Goal: Task Accomplishment & Management: Manage account settings

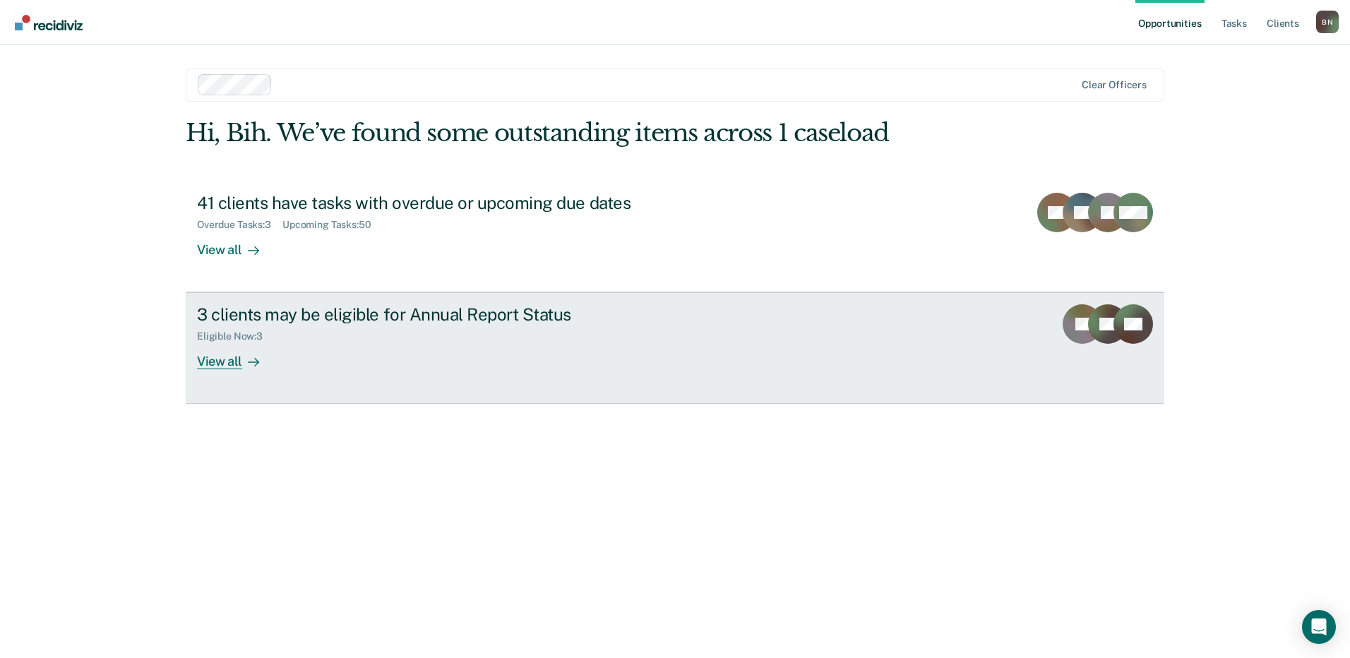
click at [227, 362] on div "View all" at bounding box center [236, 356] width 79 height 28
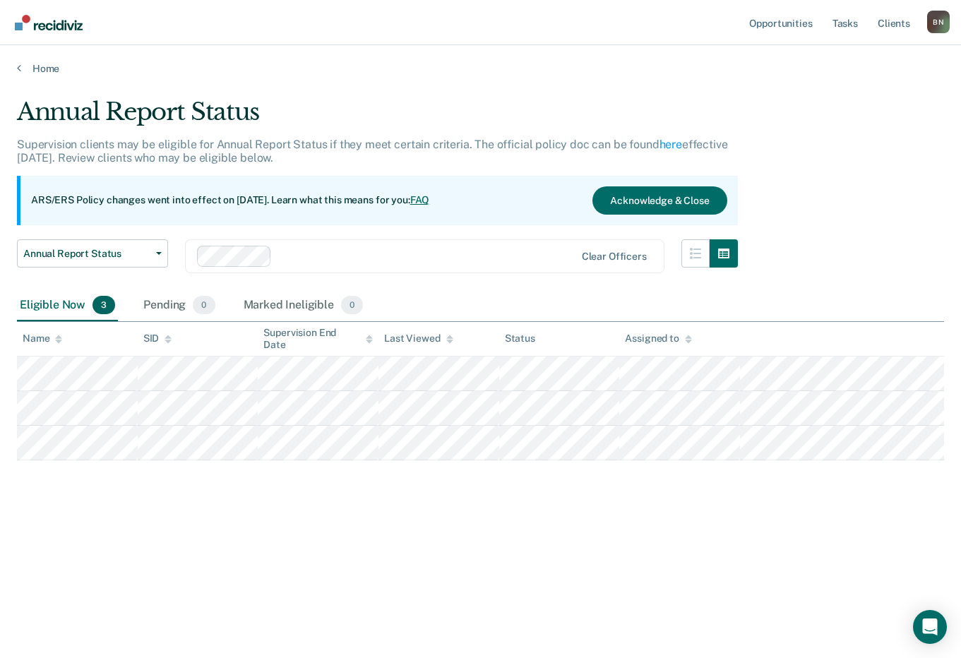
click at [950, 10] on div "Opportunities Tasks Client s Bih Neba B N Profile How it works Log Out" at bounding box center [847, 22] width 203 height 45
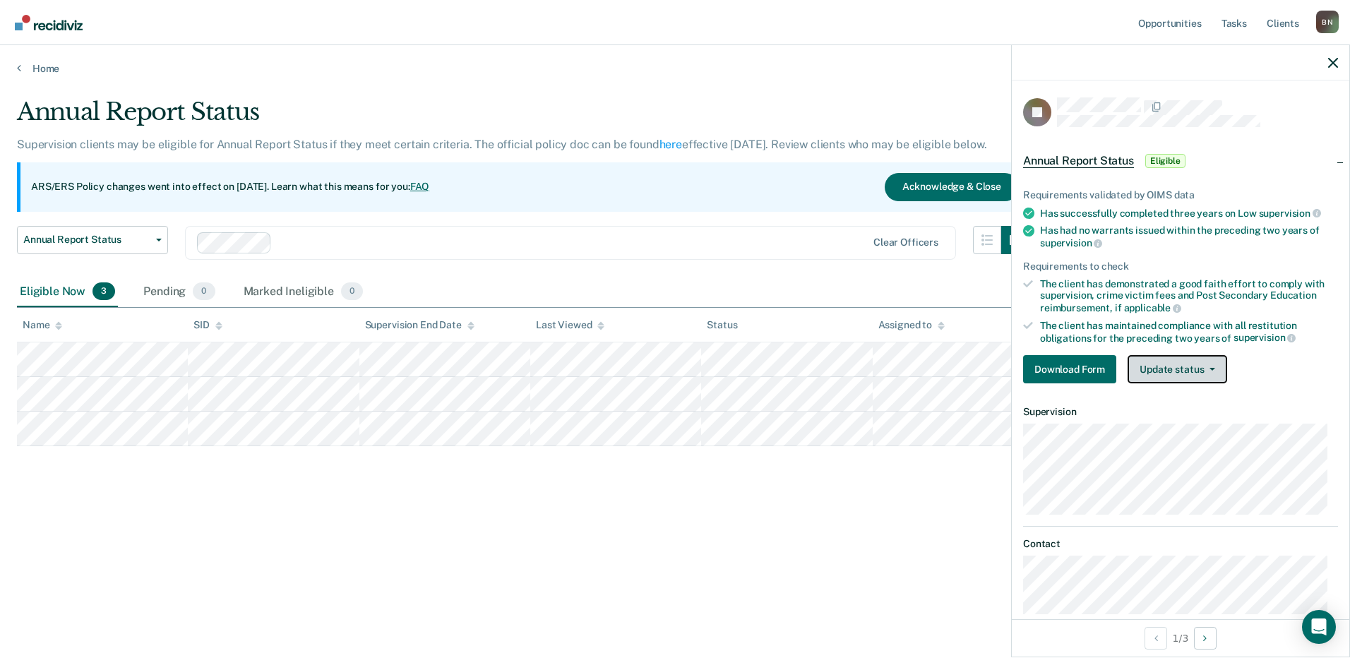
click at [1210, 368] on icon "button" at bounding box center [1212, 369] width 6 height 3
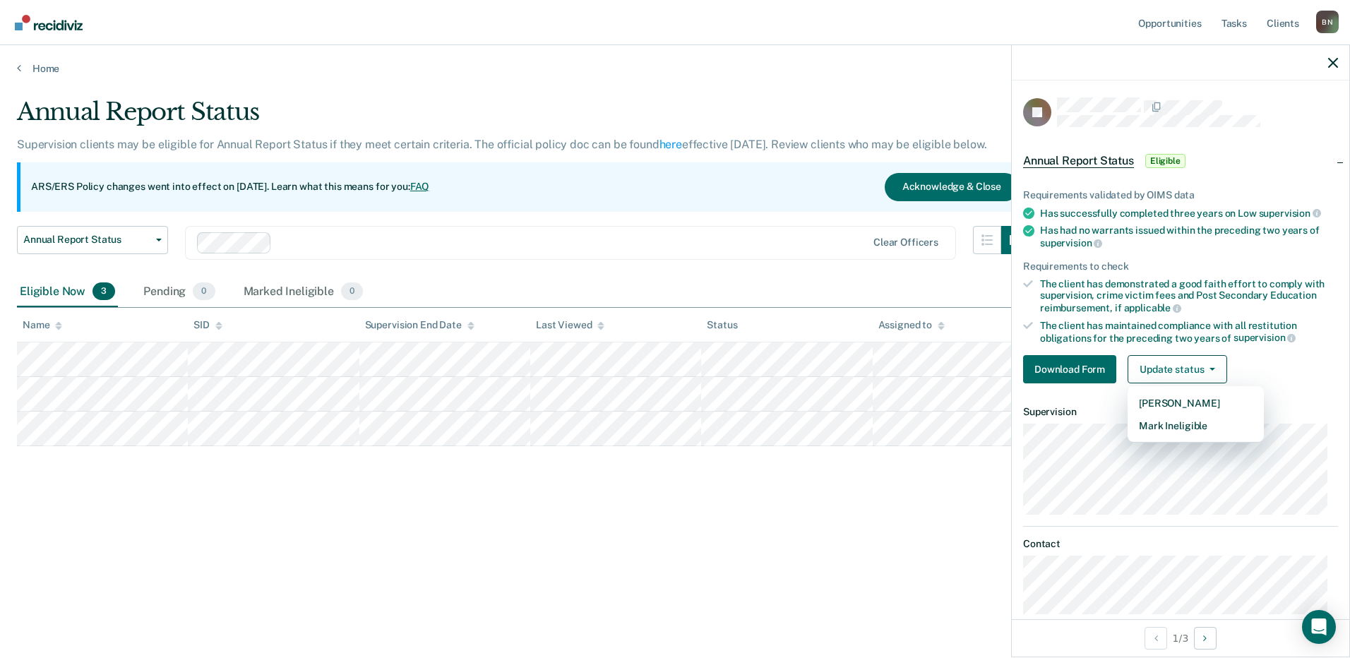
click at [1165, 164] on span "Eligible" at bounding box center [1165, 161] width 40 height 14
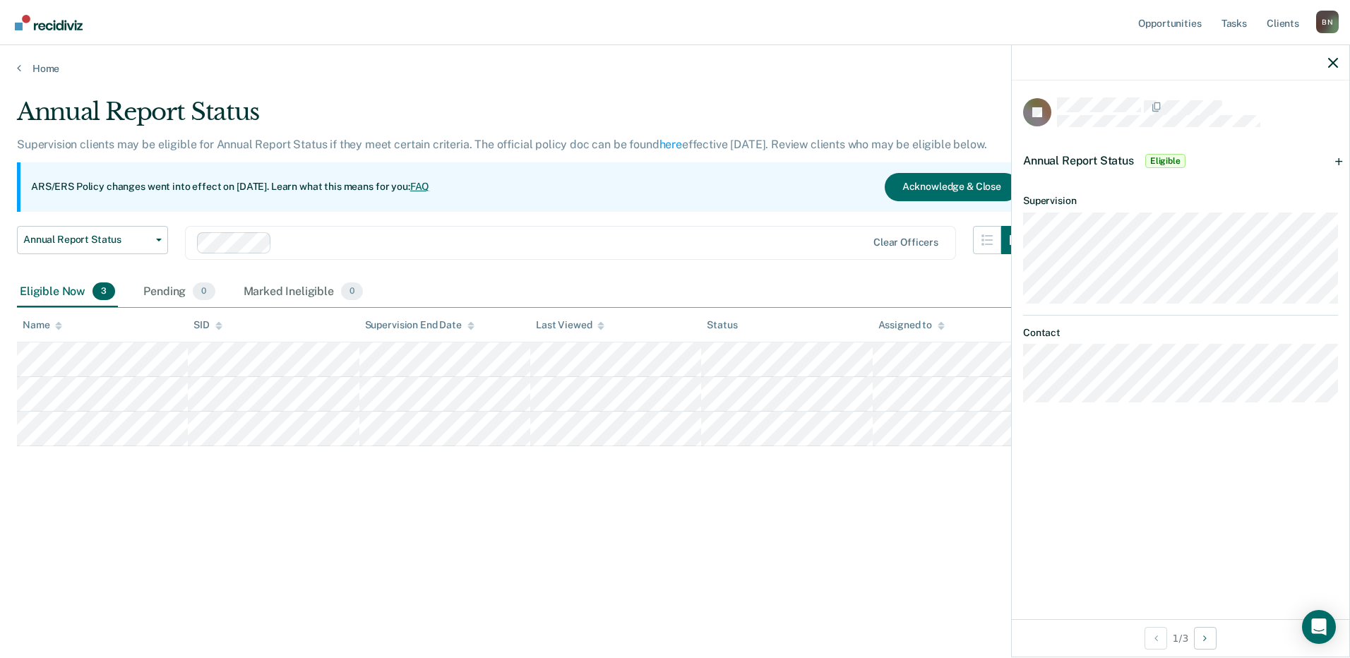
click at [1165, 157] on span "Eligible" at bounding box center [1165, 161] width 40 height 14
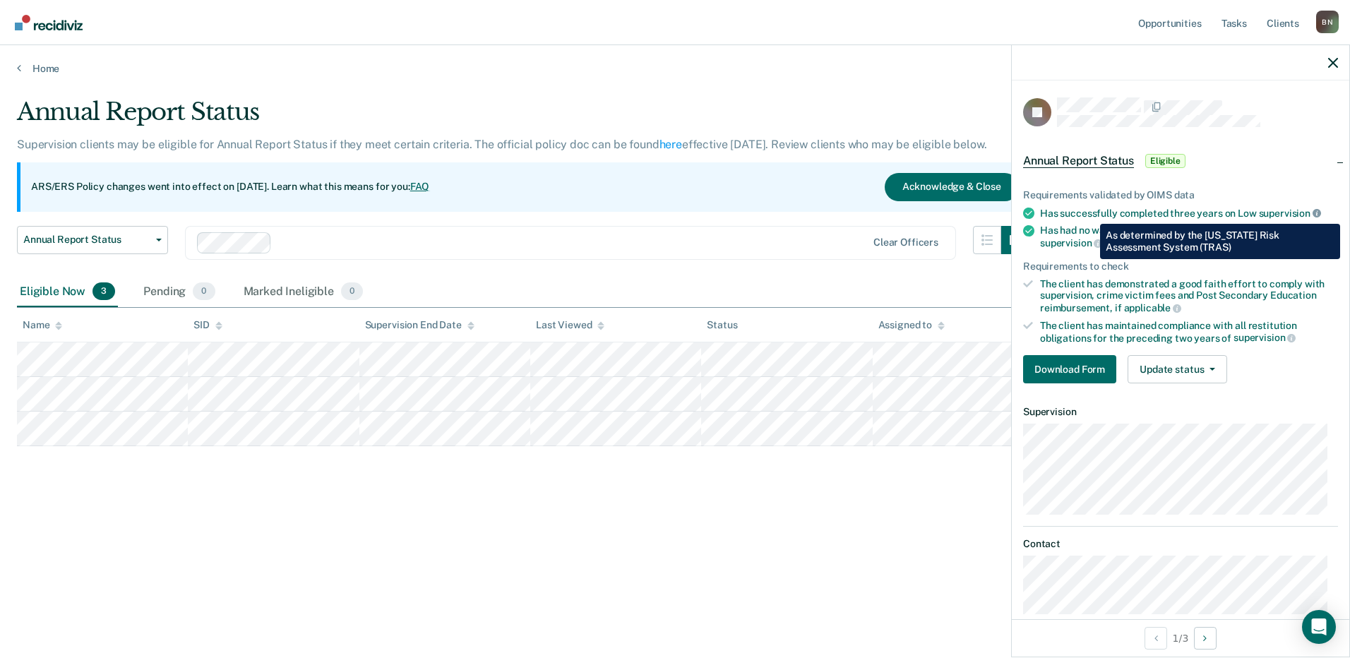
click at [1315, 213] on icon at bounding box center [1316, 213] width 8 height 8
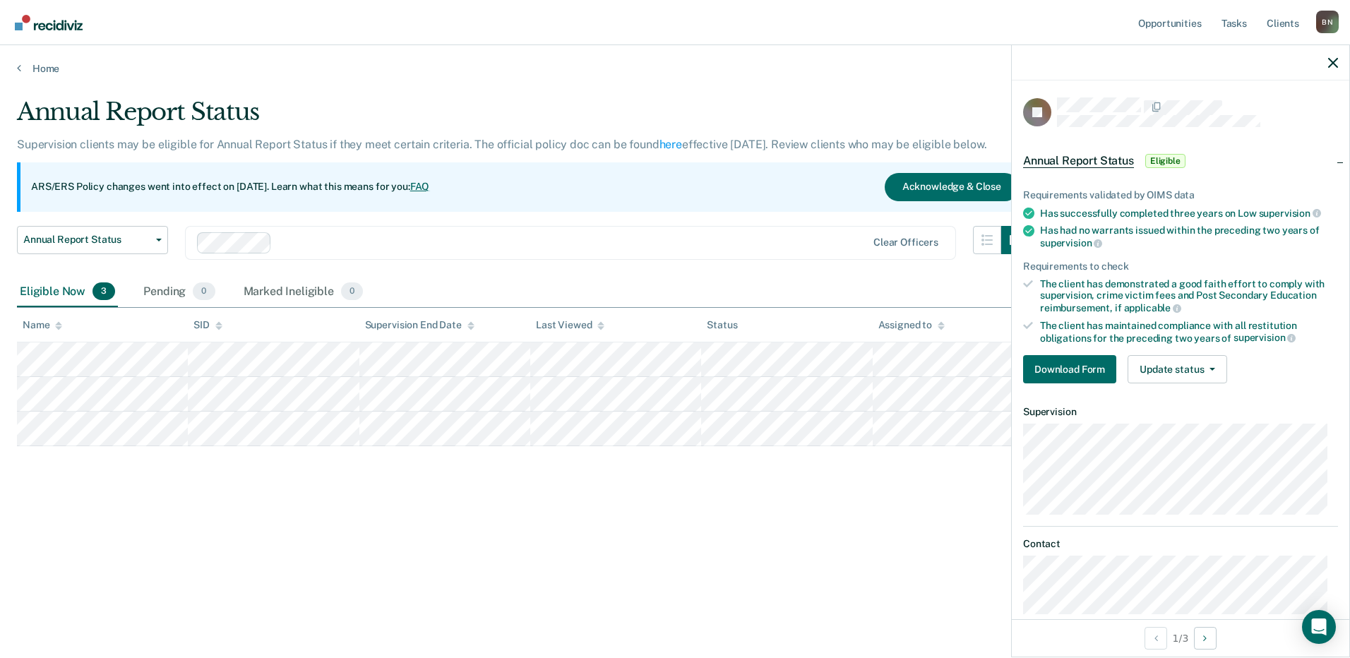
click at [1029, 215] on icon at bounding box center [1028, 213] width 11 height 11
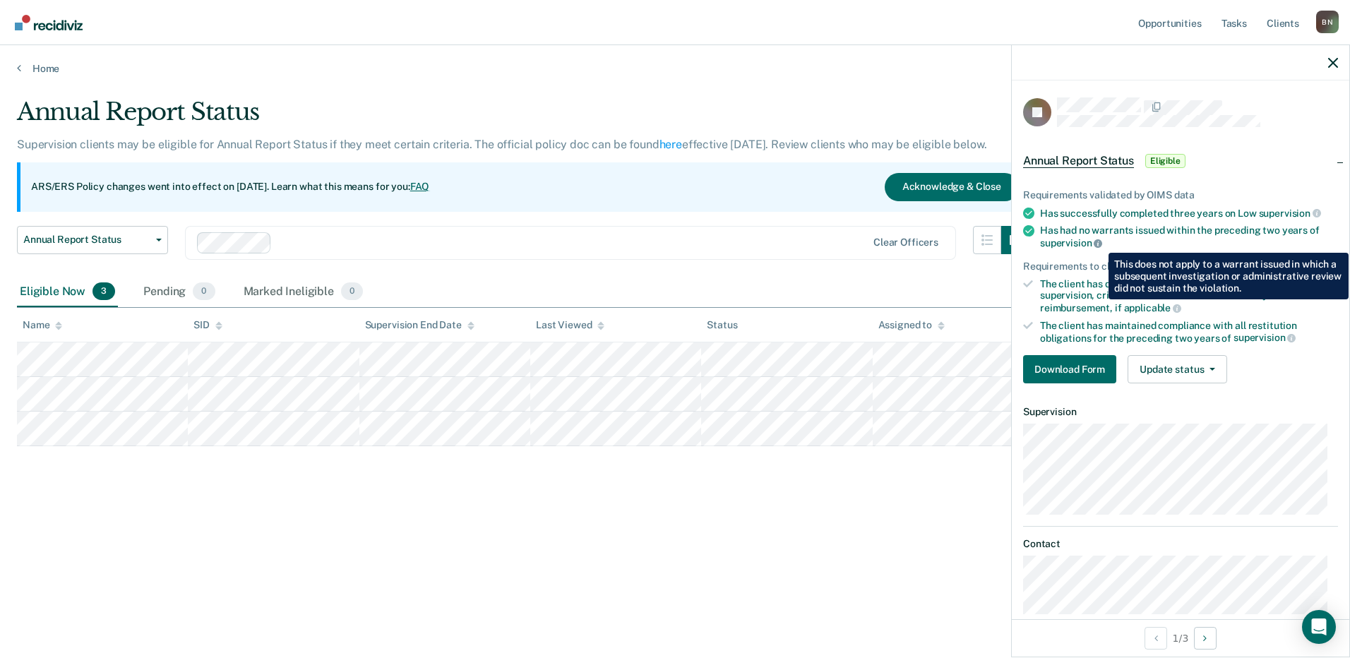
click at [1098, 242] on icon at bounding box center [1098, 243] width 8 height 8
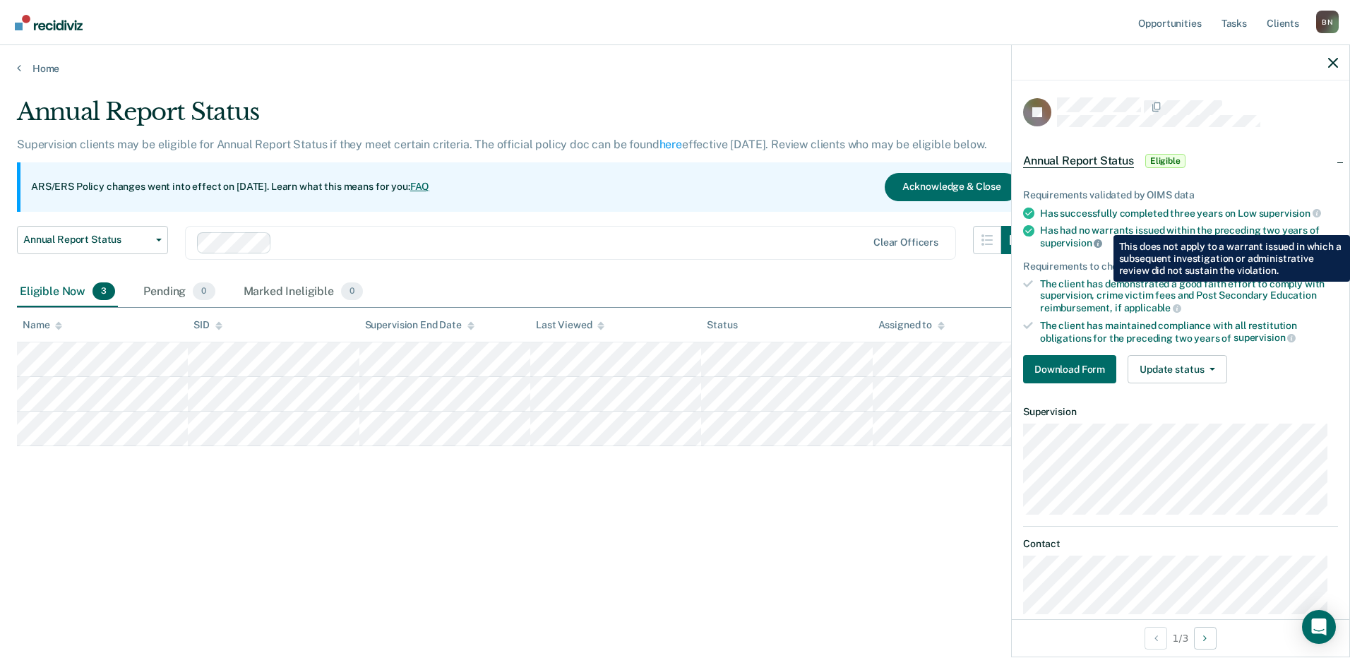
scroll to position [22, 0]
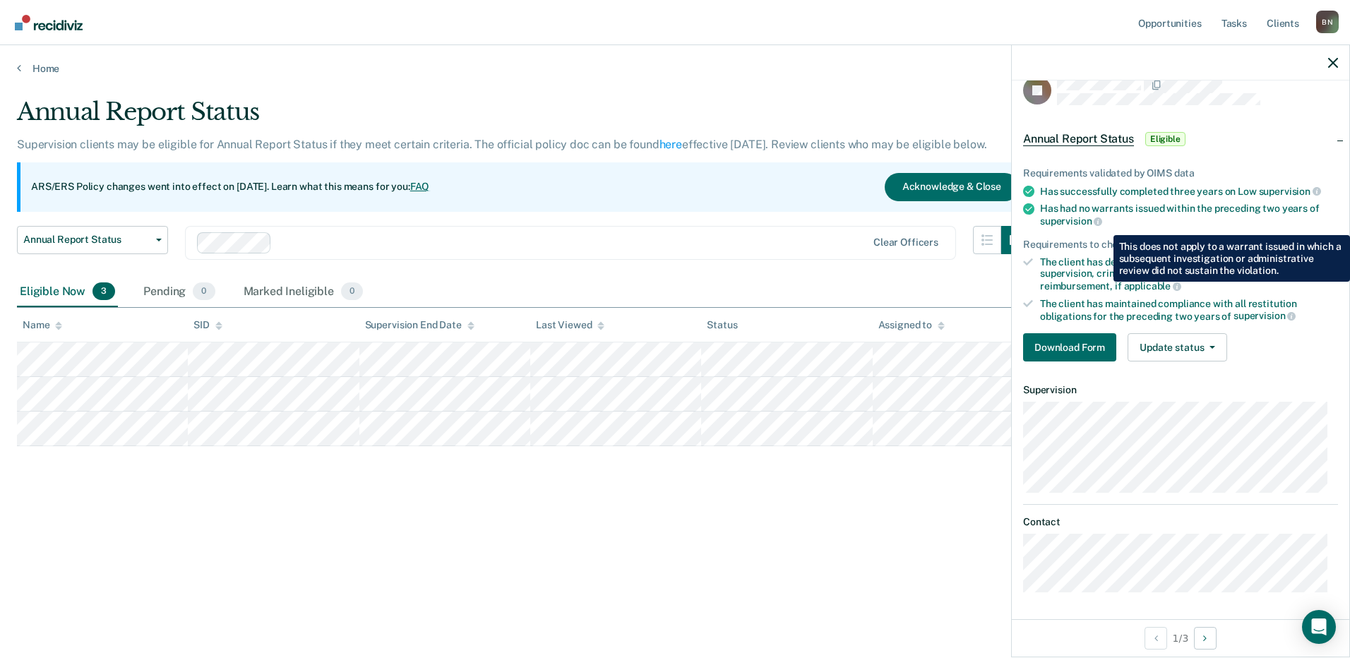
click at [1096, 136] on span "Annual Report Status" at bounding box center [1078, 139] width 111 height 14
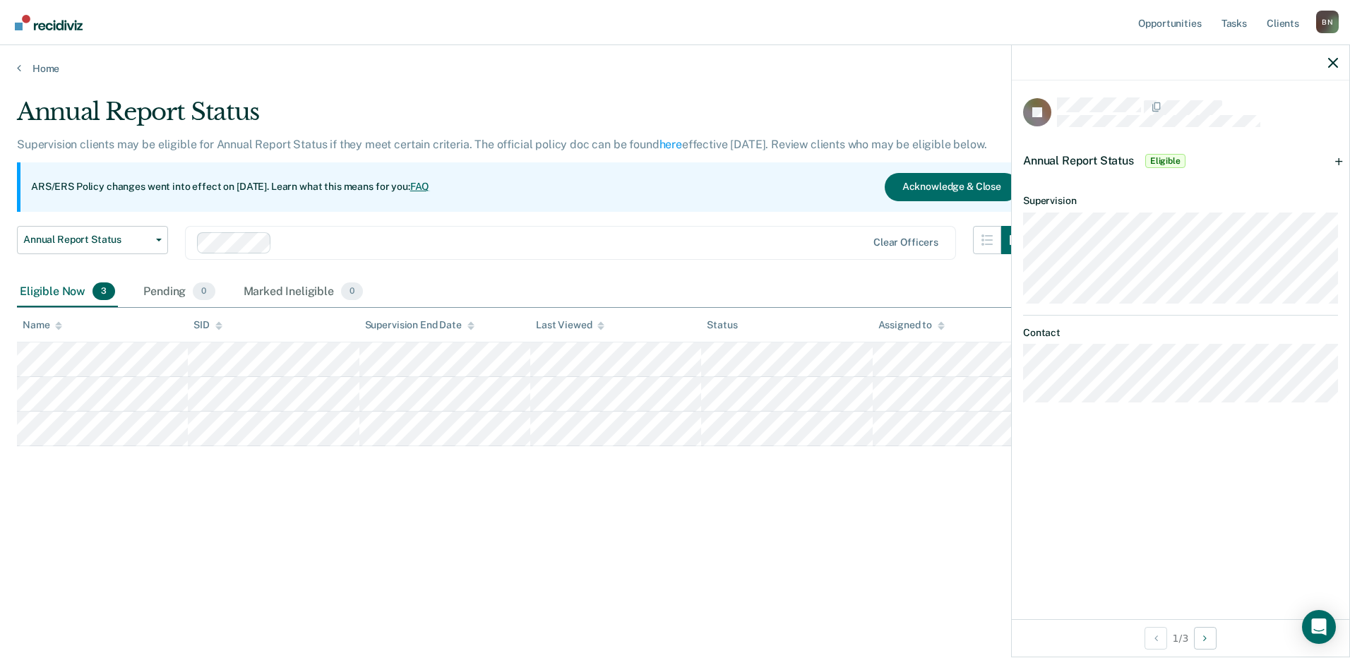
click at [1111, 155] on span "Annual Report Status" at bounding box center [1078, 160] width 111 height 13
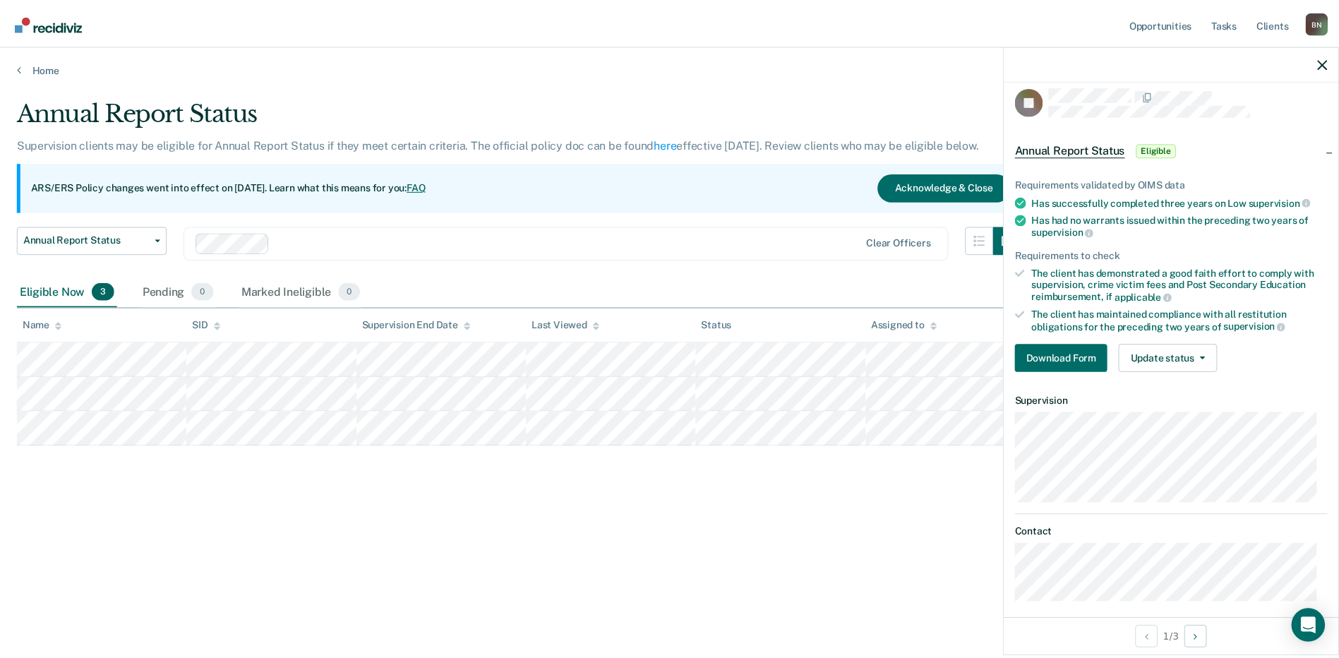
scroll to position [22, 0]
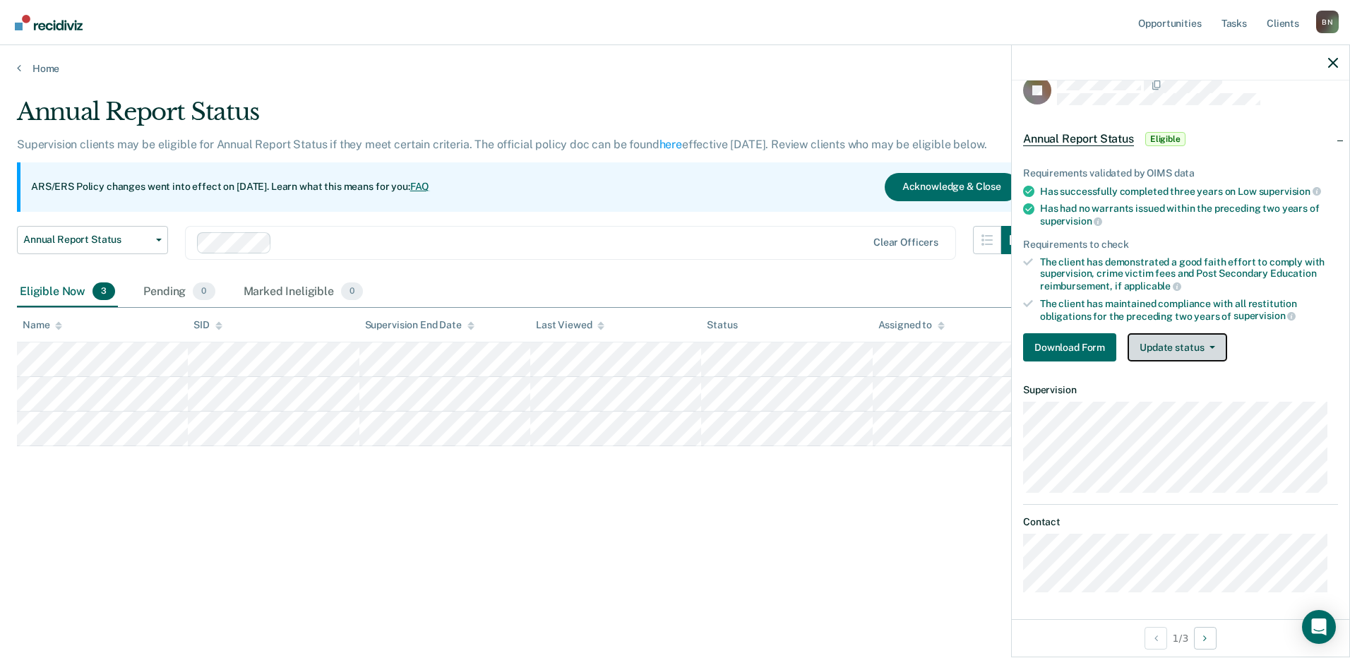
click at [1209, 343] on button "Update status" at bounding box center [1177, 347] width 100 height 28
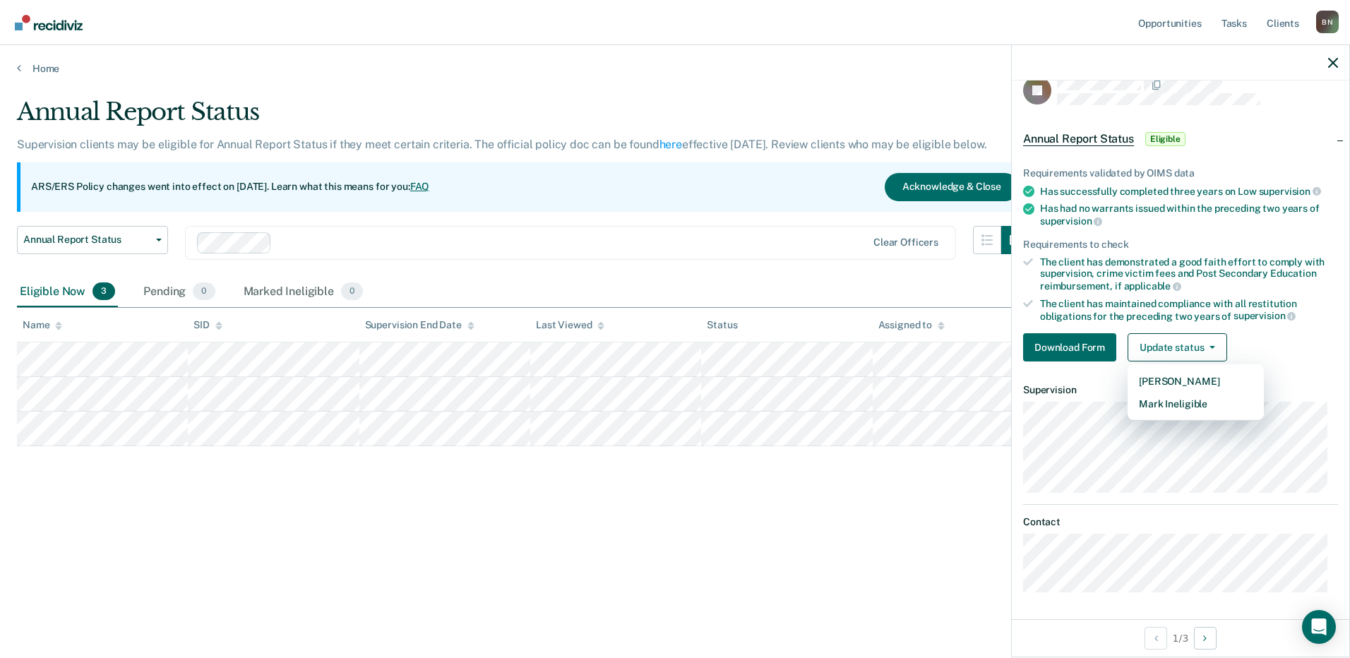
click at [1267, 347] on div "Download Form Update status [PERSON_NAME] Mark Ineligible" at bounding box center [1180, 347] width 315 height 28
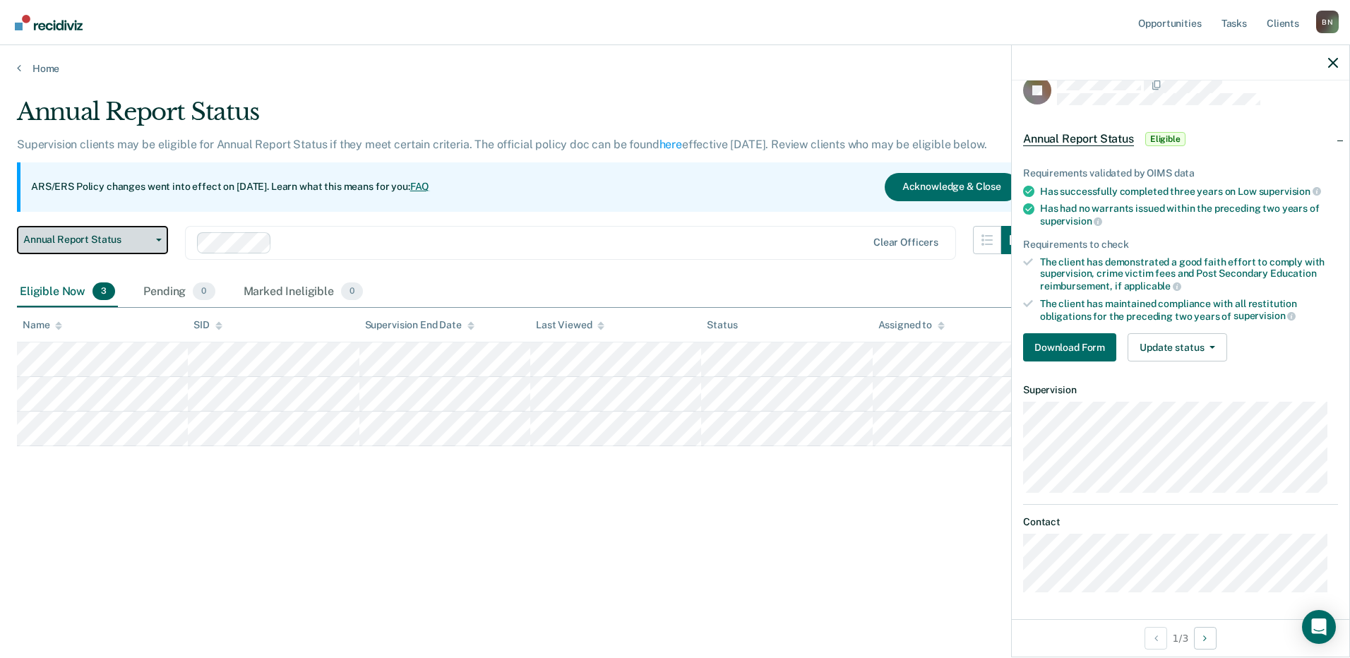
click at [157, 239] on icon "button" at bounding box center [159, 240] width 6 height 3
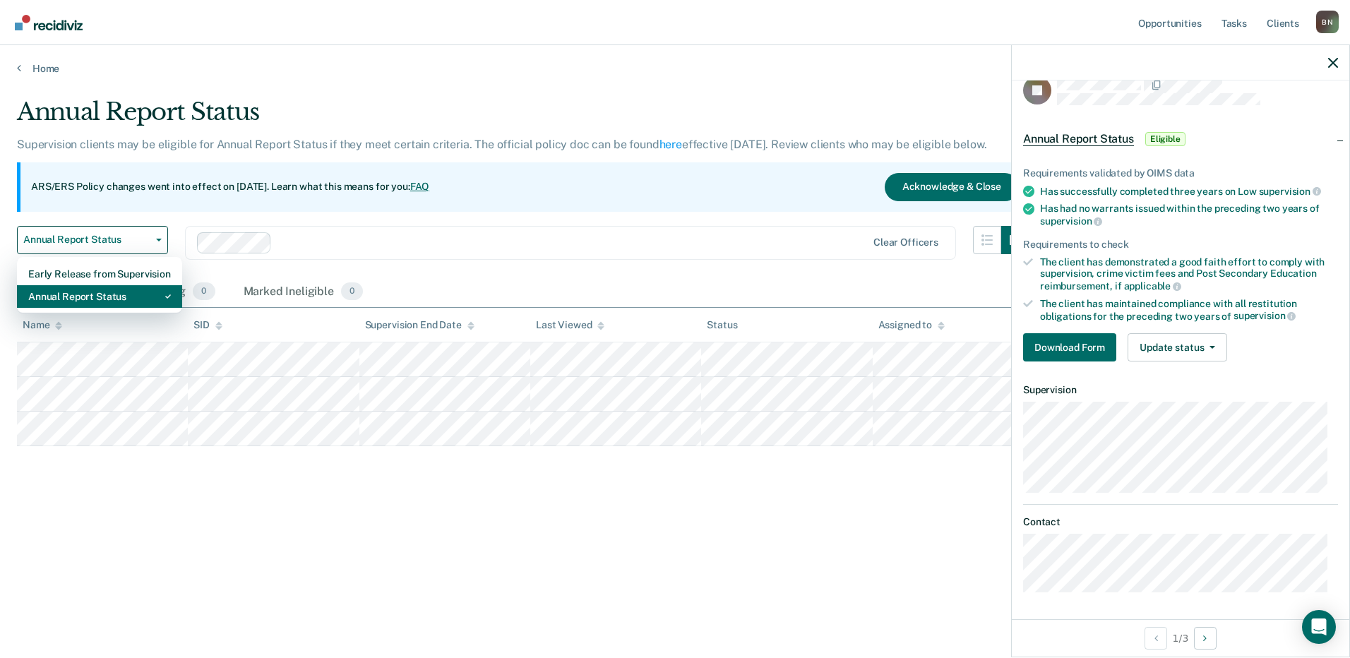
click at [117, 294] on div "Annual Report Status" at bounding box center [99, 296] width 143 height 23
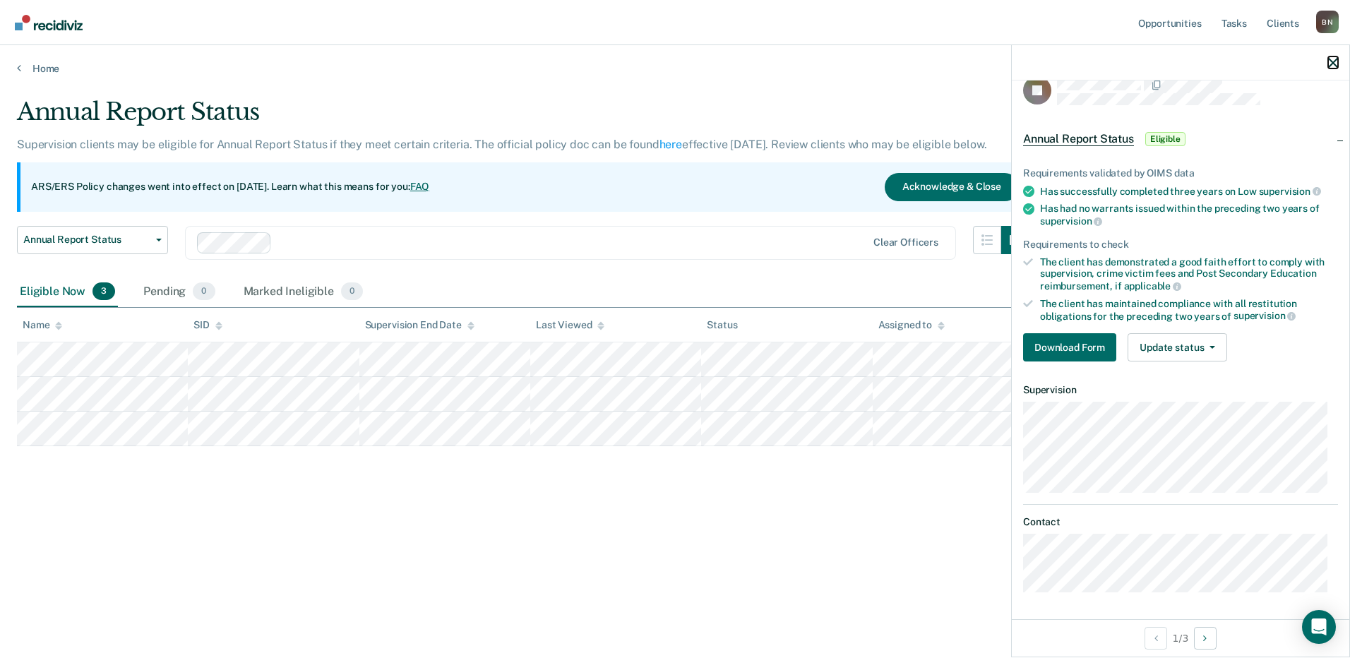
click at [1331, 60] on icon "button" at bounding box center [1333, 63] width 10 height 10
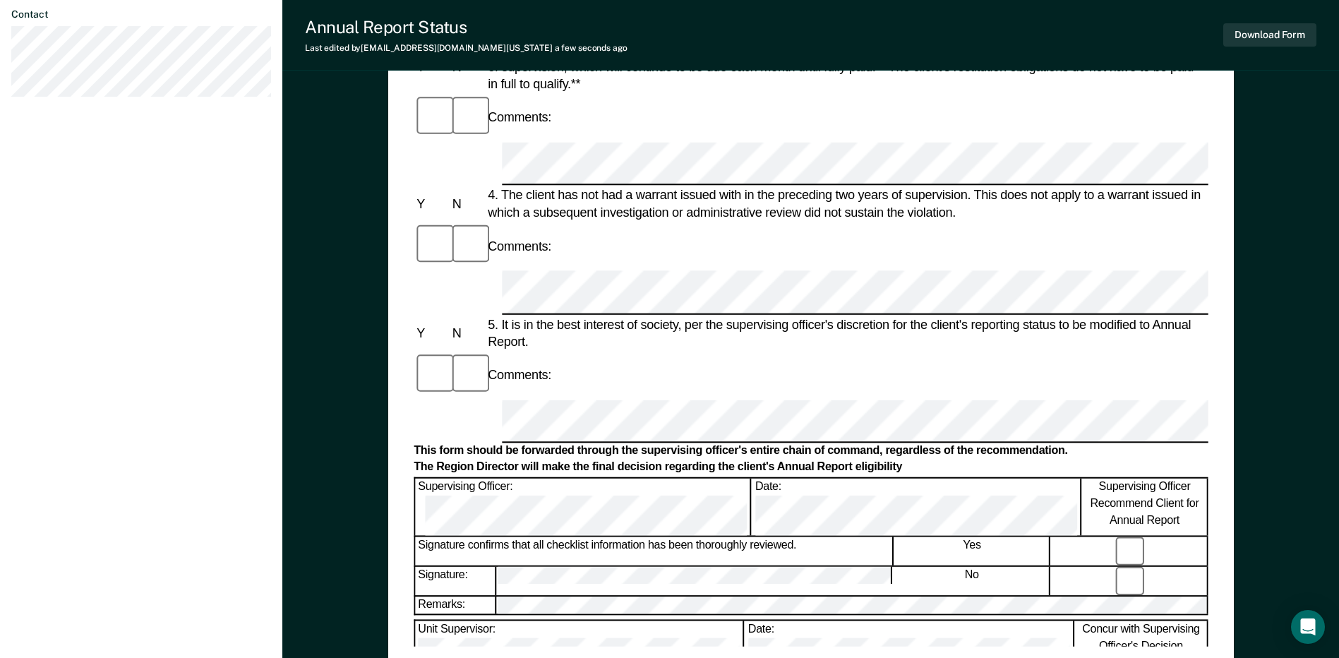
scroll to position [671, 0]
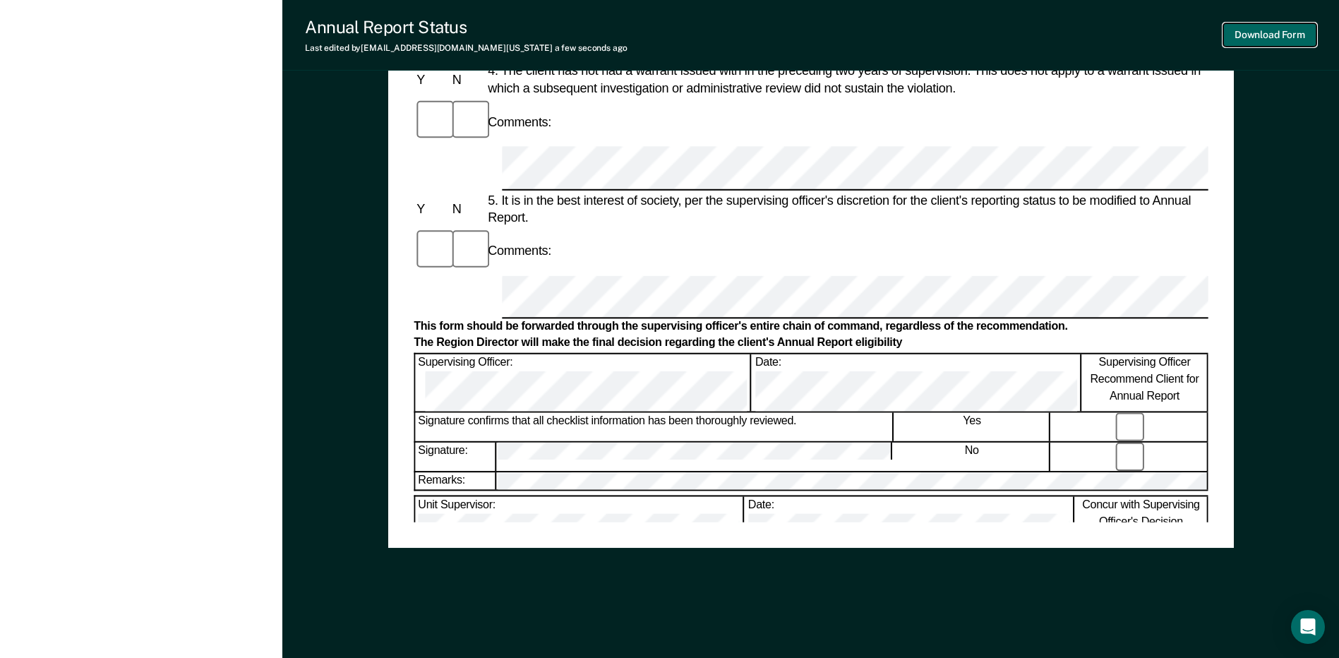
click at [1281, 35] on button "Download Form" at bounding box center [1269, 34] width 93 height 23
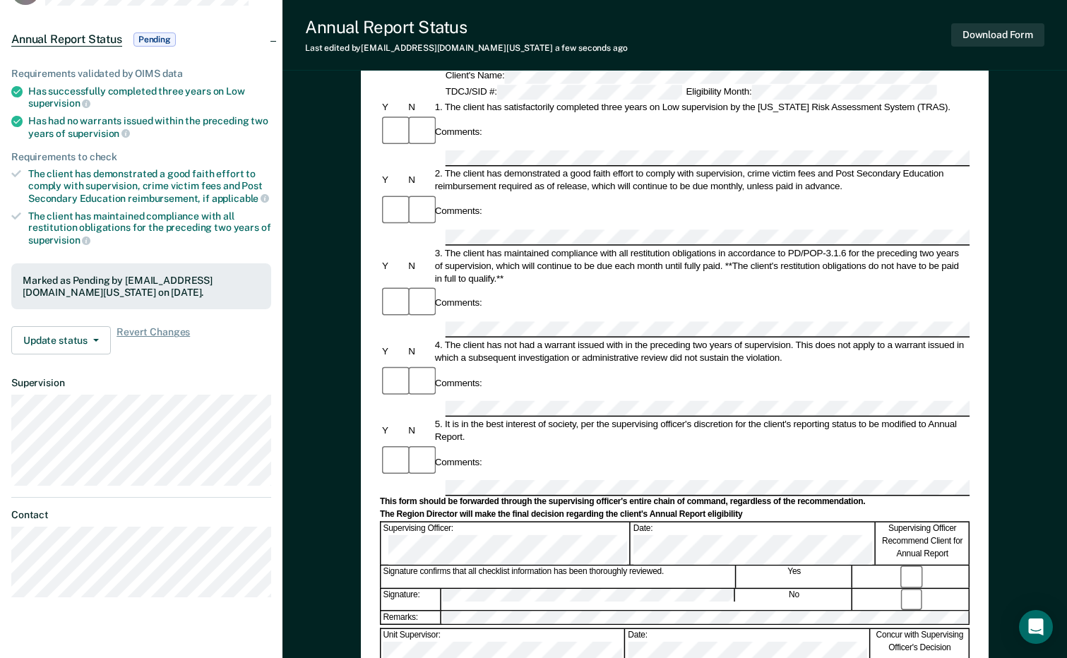
scroll to position [0, 0]
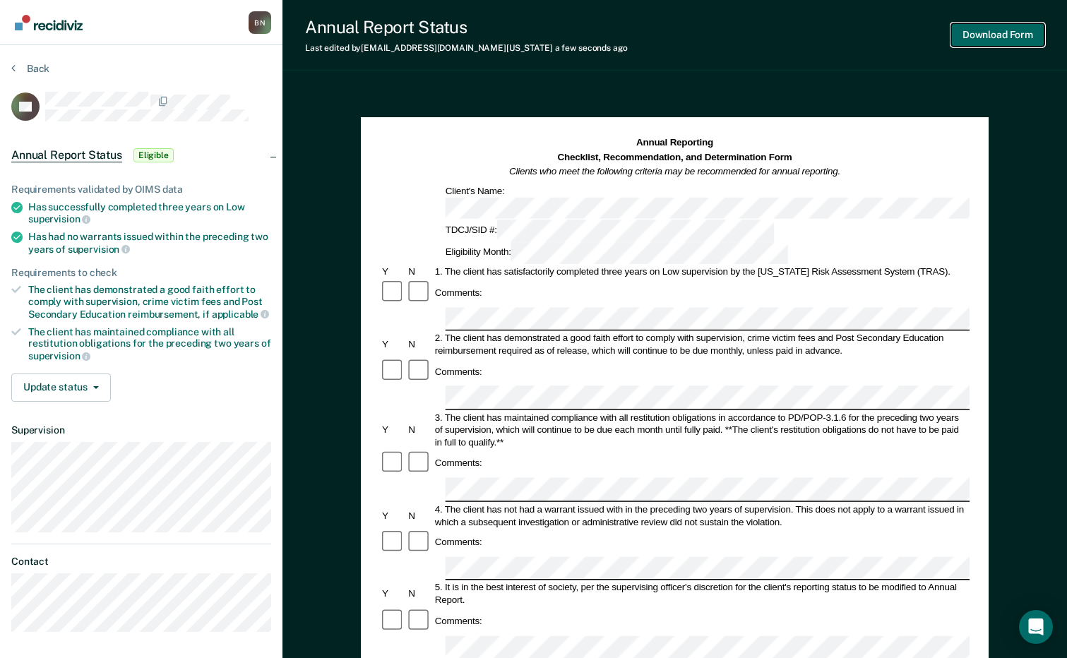
click at [998, 34] on button "Download Form" at bounding box center [997, 34] width 93 height 23
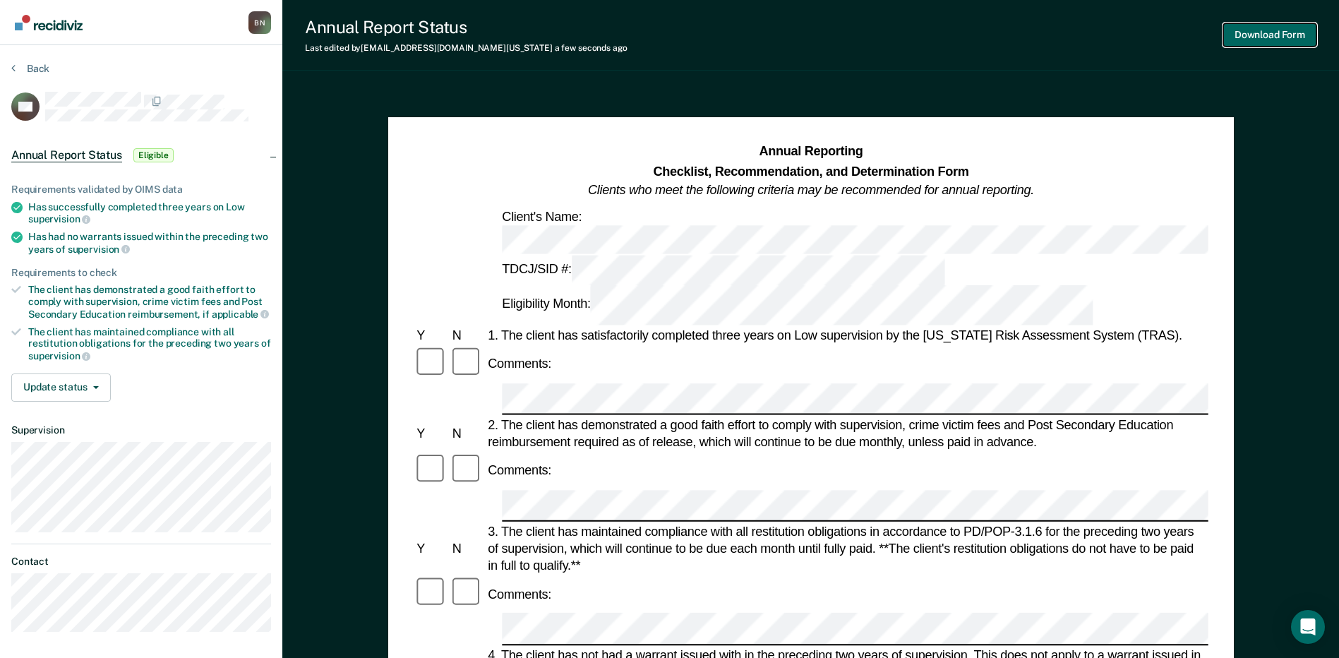
click at [1282, 35] on button "Download Form" at bounding box center [1269, 34] width 93 height 23
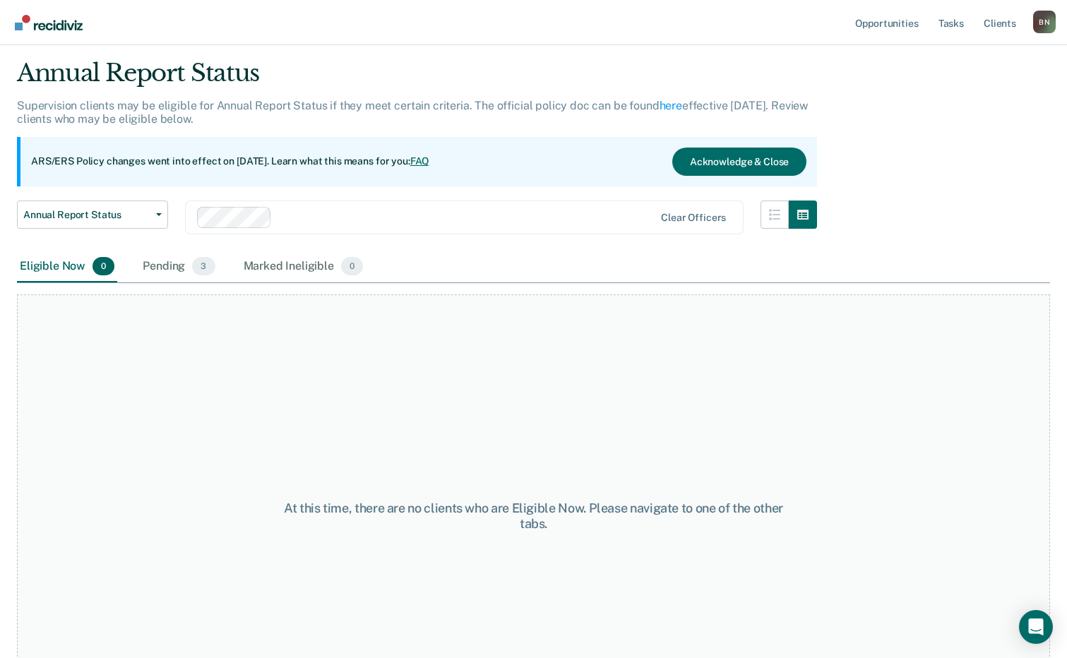
scroll to position [71, 0]
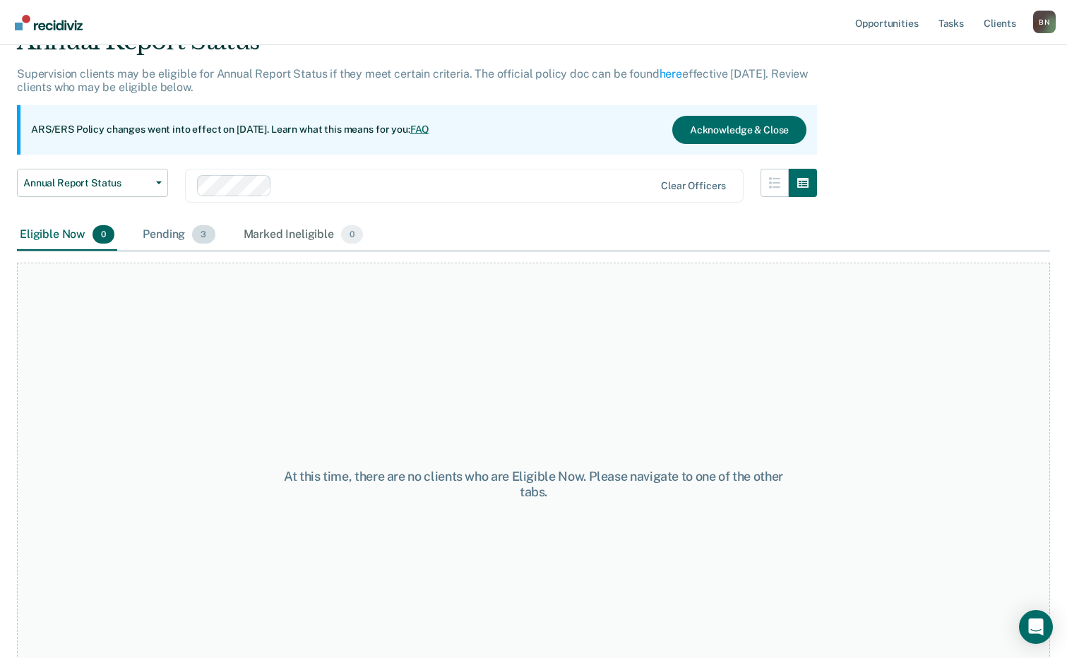
click at [178, 237] on div "Pending 3" at bounding box center [179, 235] width 78 height 31
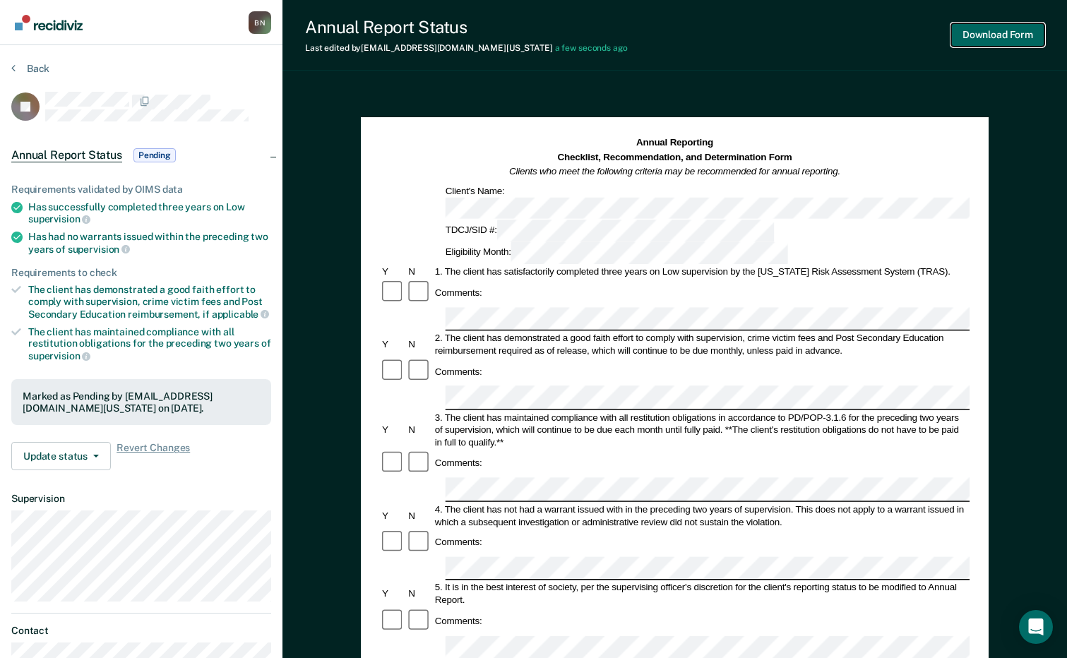
click at [983, 28] on button "Download Form" at bounding box center [997, 34] width 93 height 23
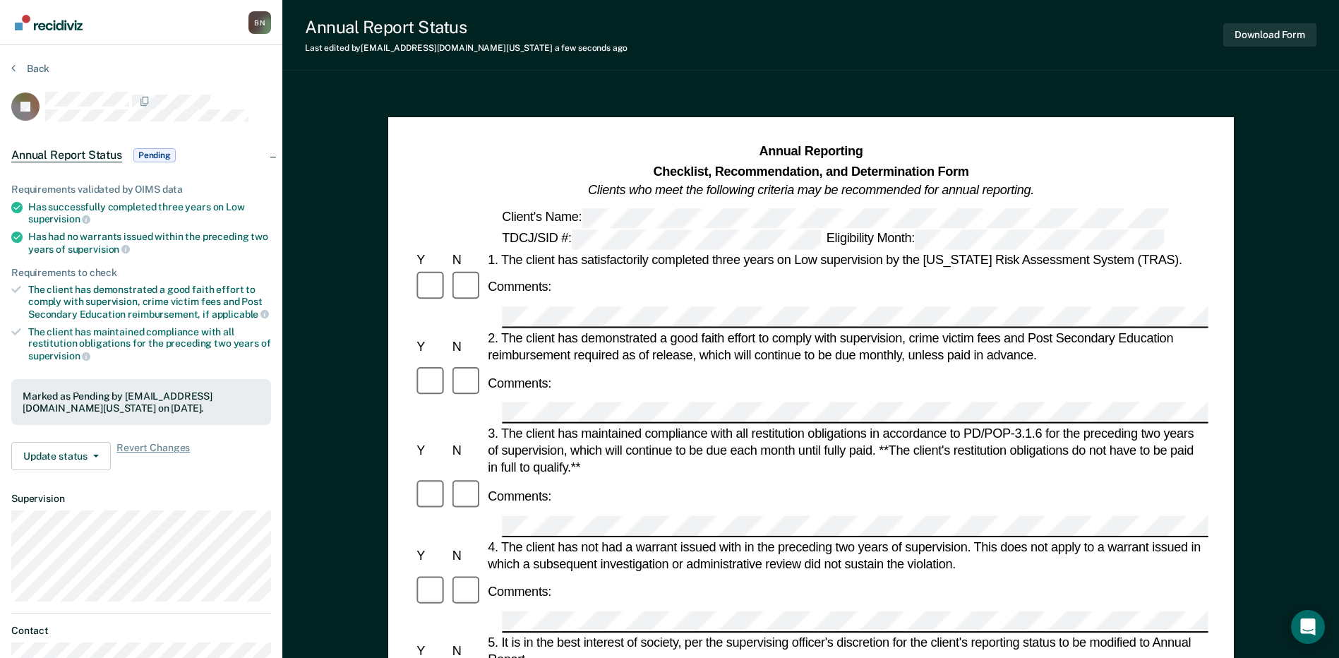
click at [146, 152] on span "Pending" at bounding box center [154, 155] width 42 height 14
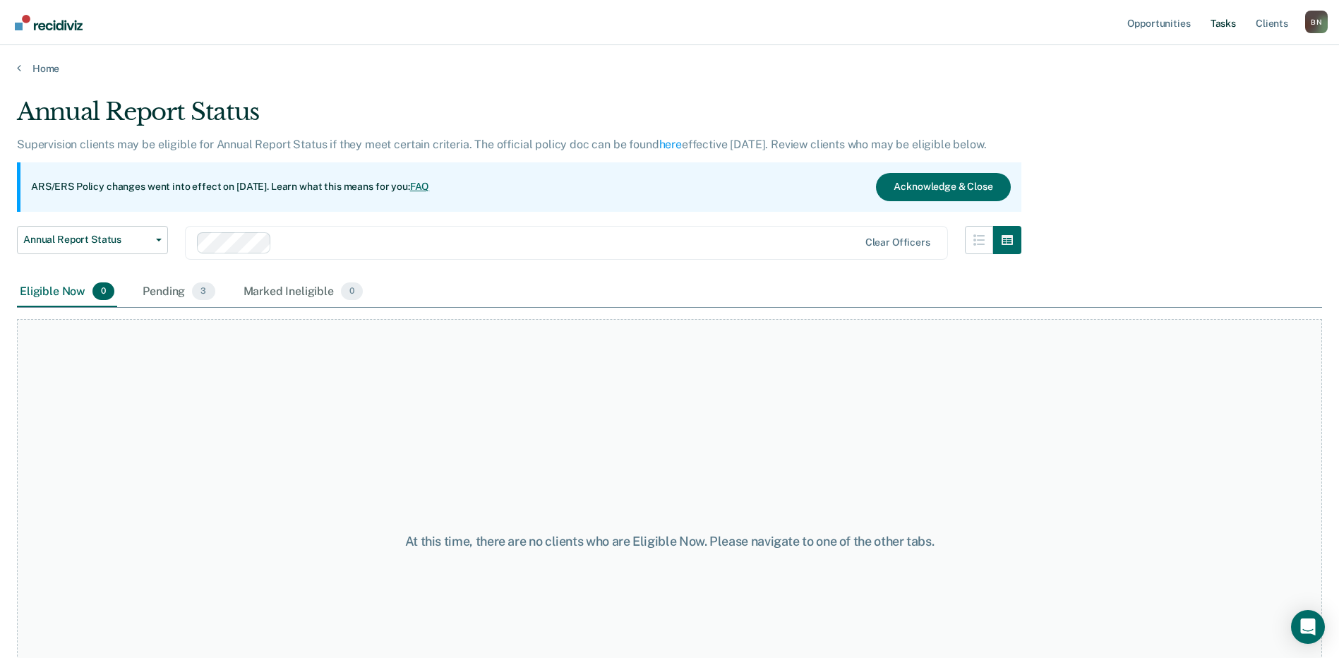
click at [1233, 23] on link "Tasks" at bounding box center [1223, 22] width 31 height 45
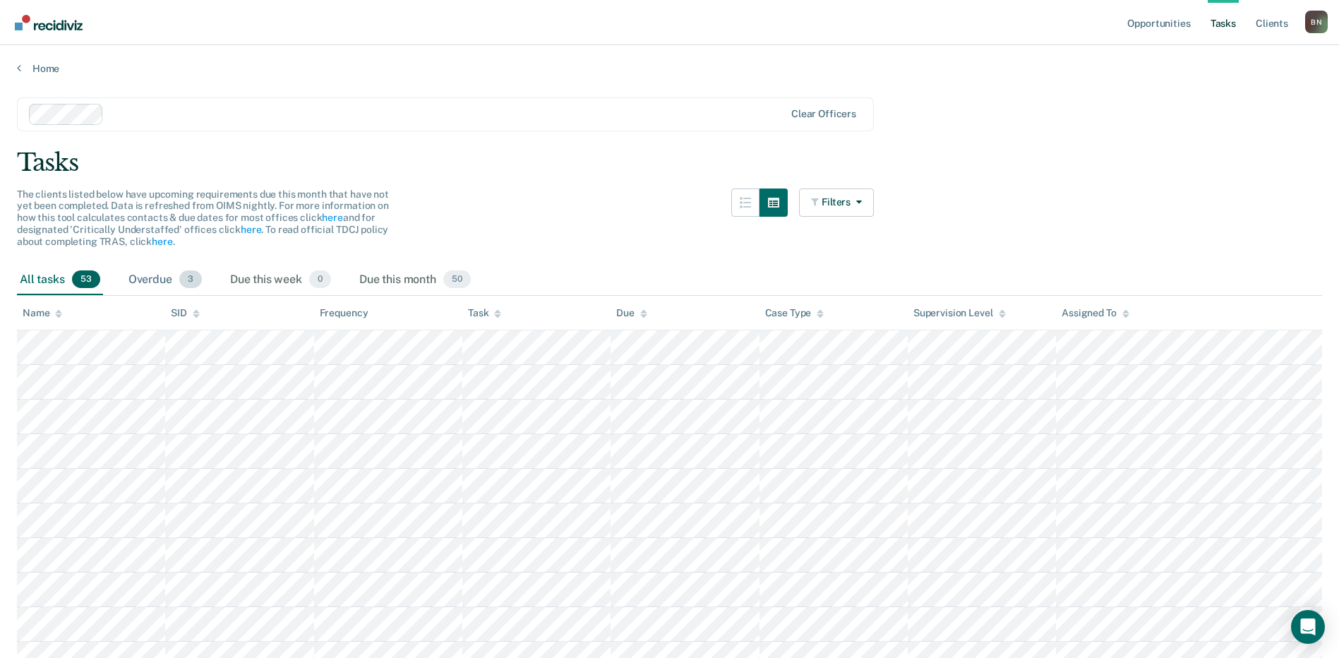
click at [169, 280] on div "Overdue 3" at bounding box center [165, 280] width 79 height 31
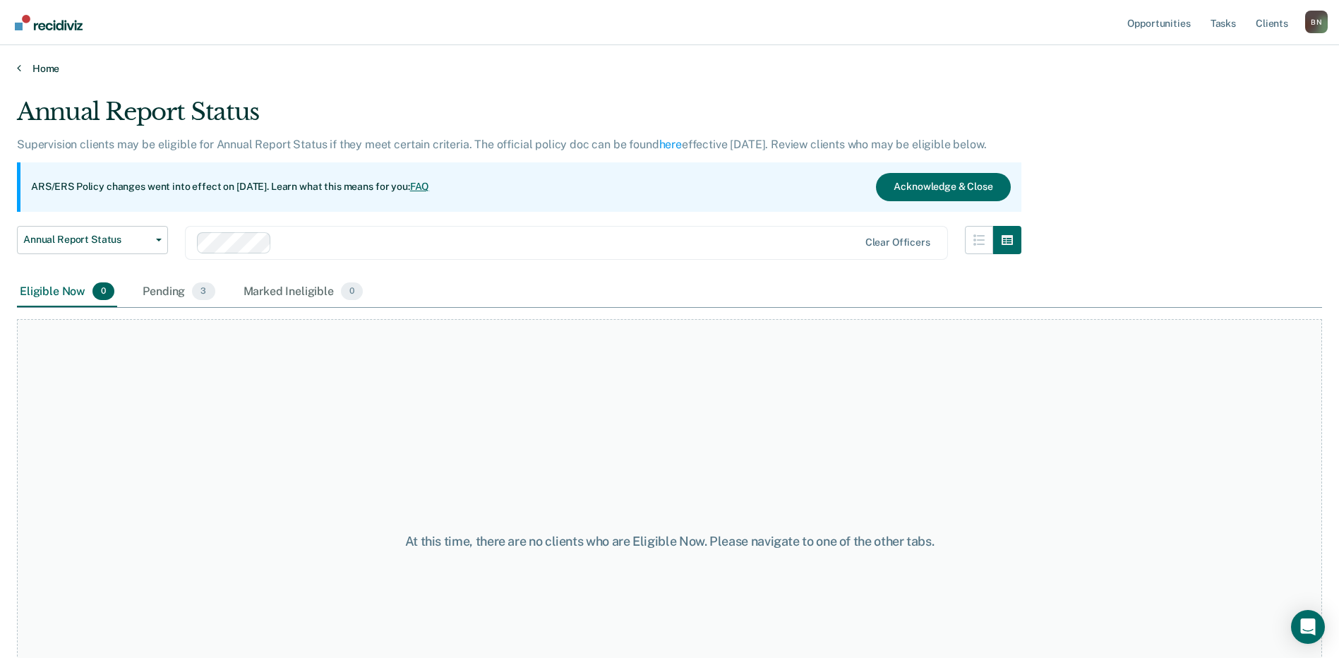
click at [20, 67] on icon at bounding box center [19, 67] width 4 height 11
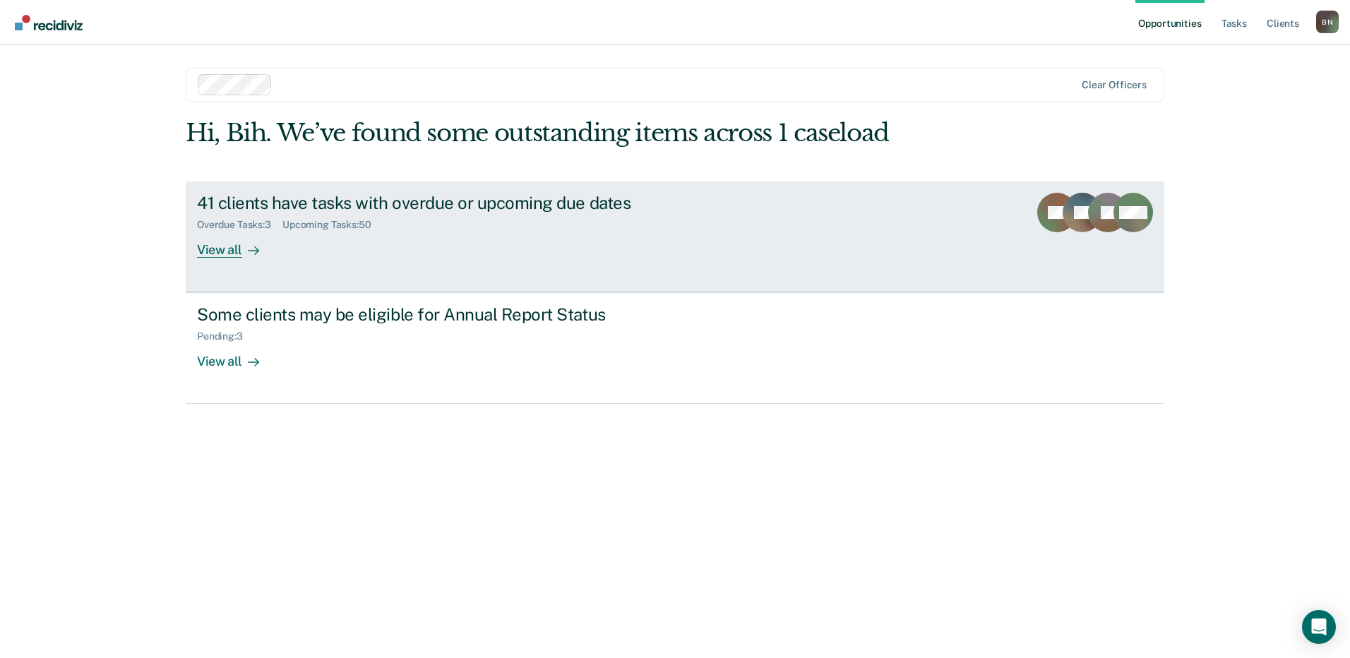
click at [226, 244] on div "View all" at bounding box center [236, 244] width 79 height 28
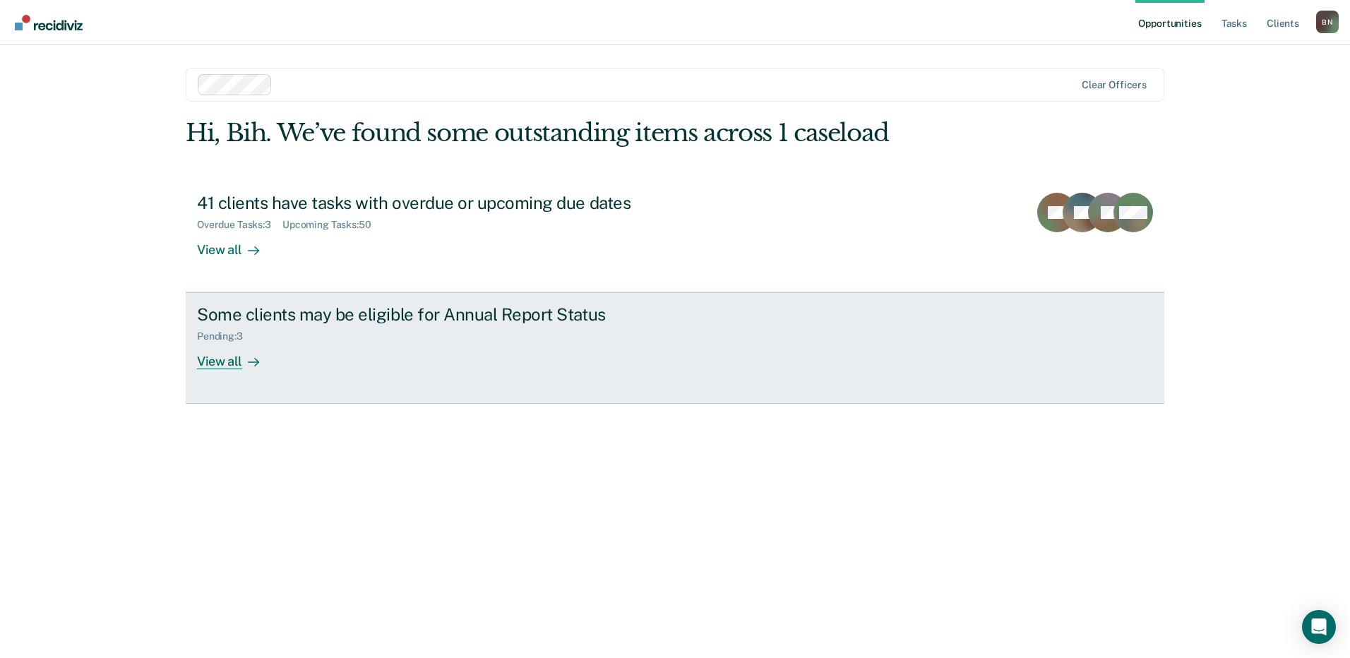
click at [227, 356] on div "View all" at bounding box center [236, 356] width 79 height 28
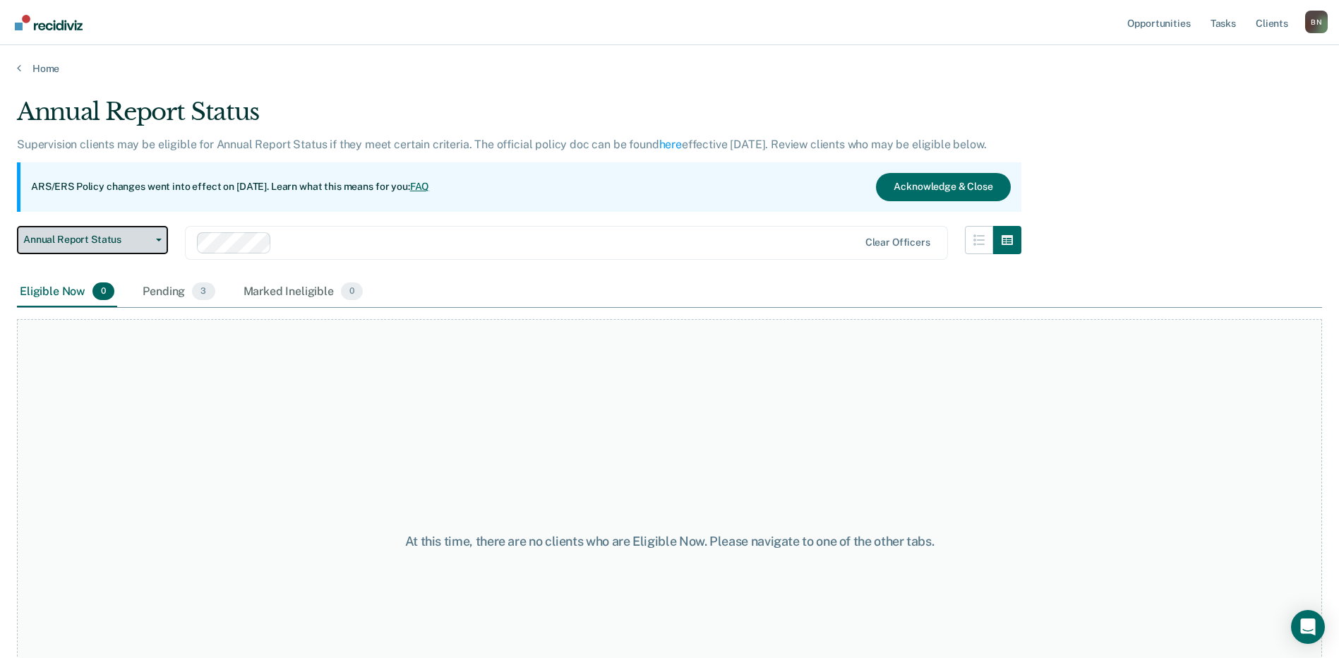
click at [157, 239] on icon "button" at bounding box center [159, 240] width 6 height 3
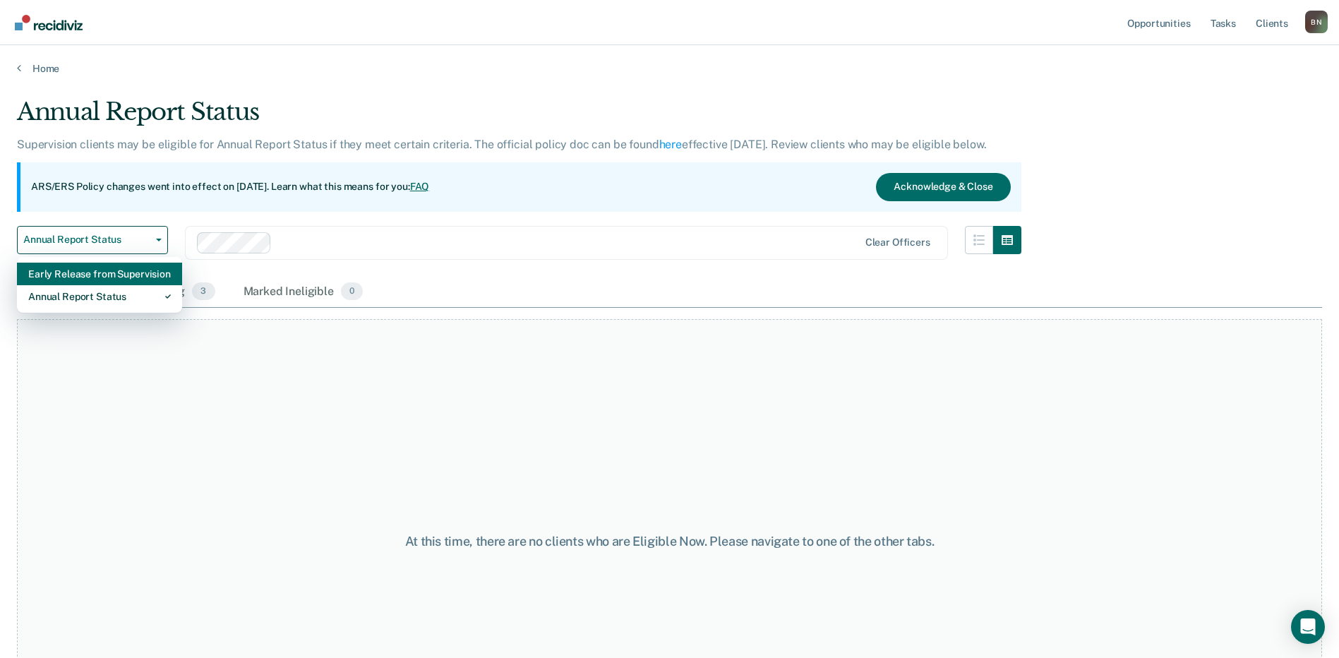
click at [138, 274] on div "Early Release from Supervision" at bounding box center [99, 274] width 143 height 23
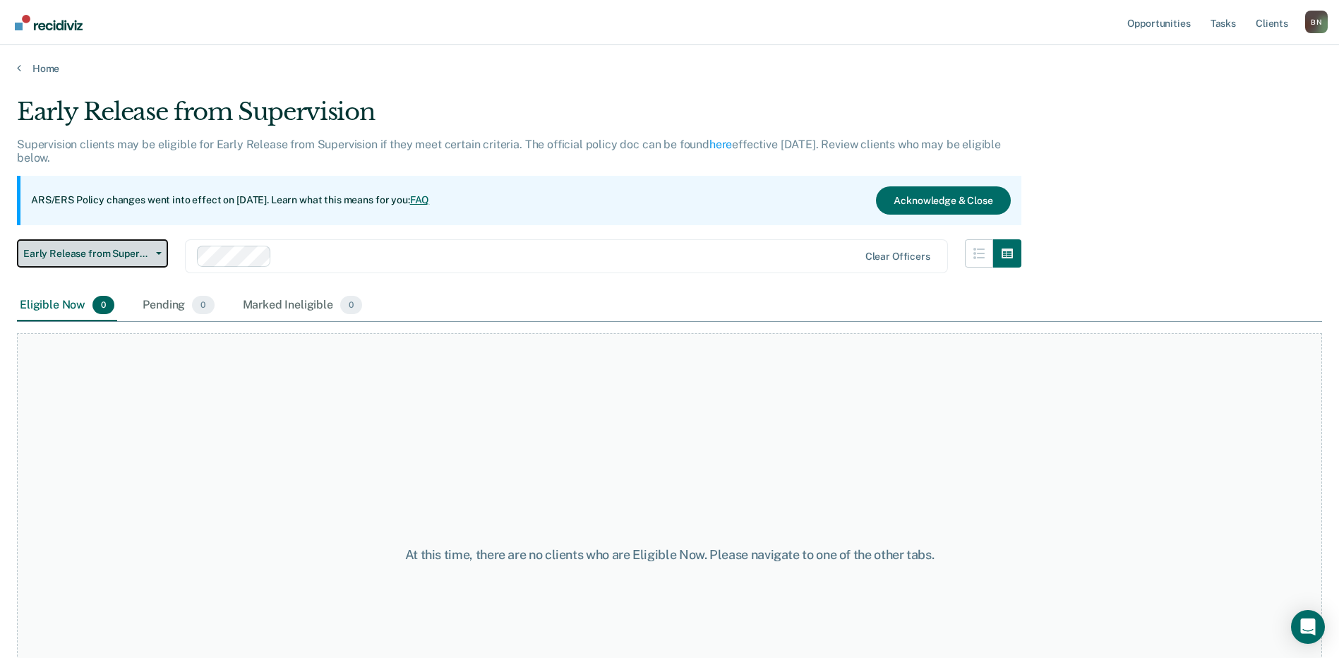
click at [158, 254] on icon "button" at bounding box center [159, 253] width 6 height 3
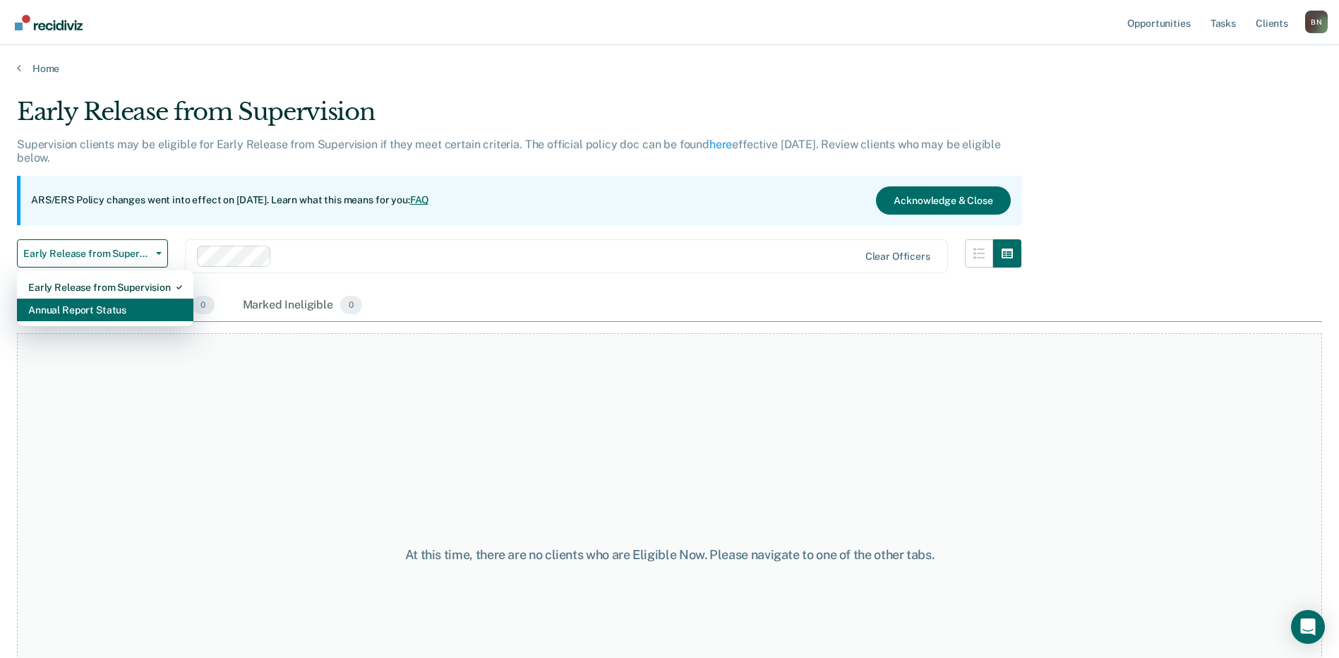
click at [105, 306] on div "Annual Report Status" at bounding box center [105, 310] width 154 height 23
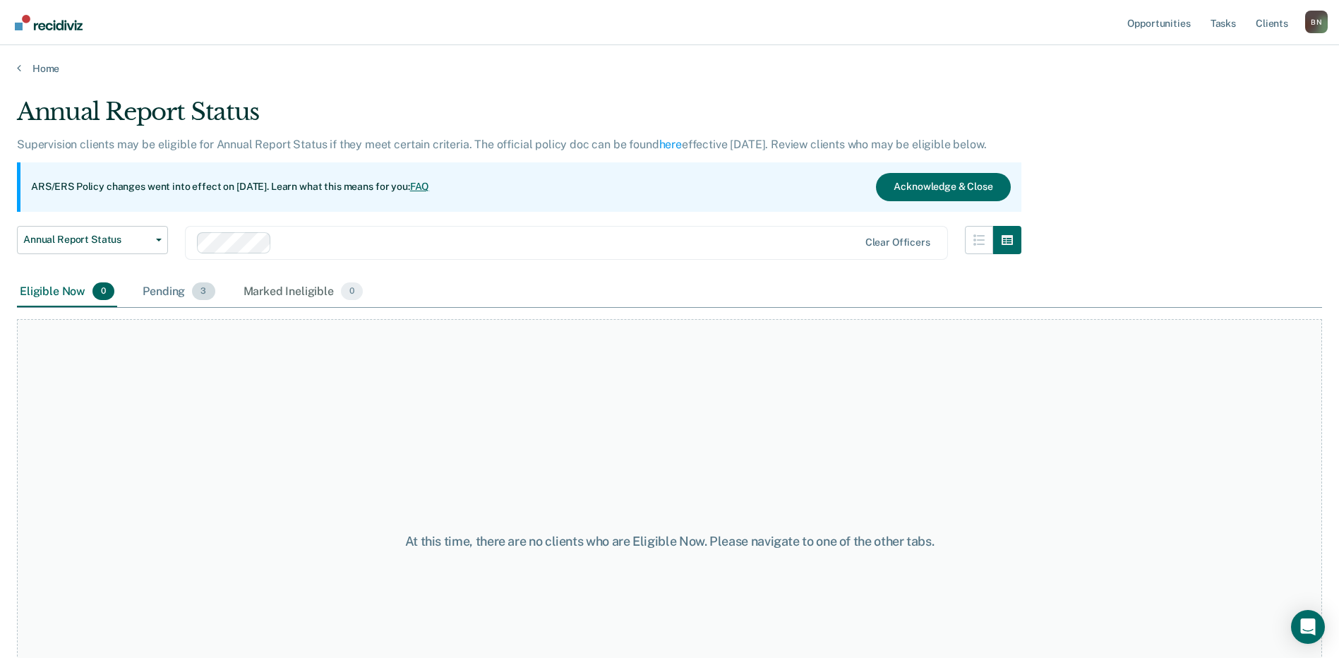
click at [198, 295] on span "3" at bounding box center [203, 291] width 23 height 18
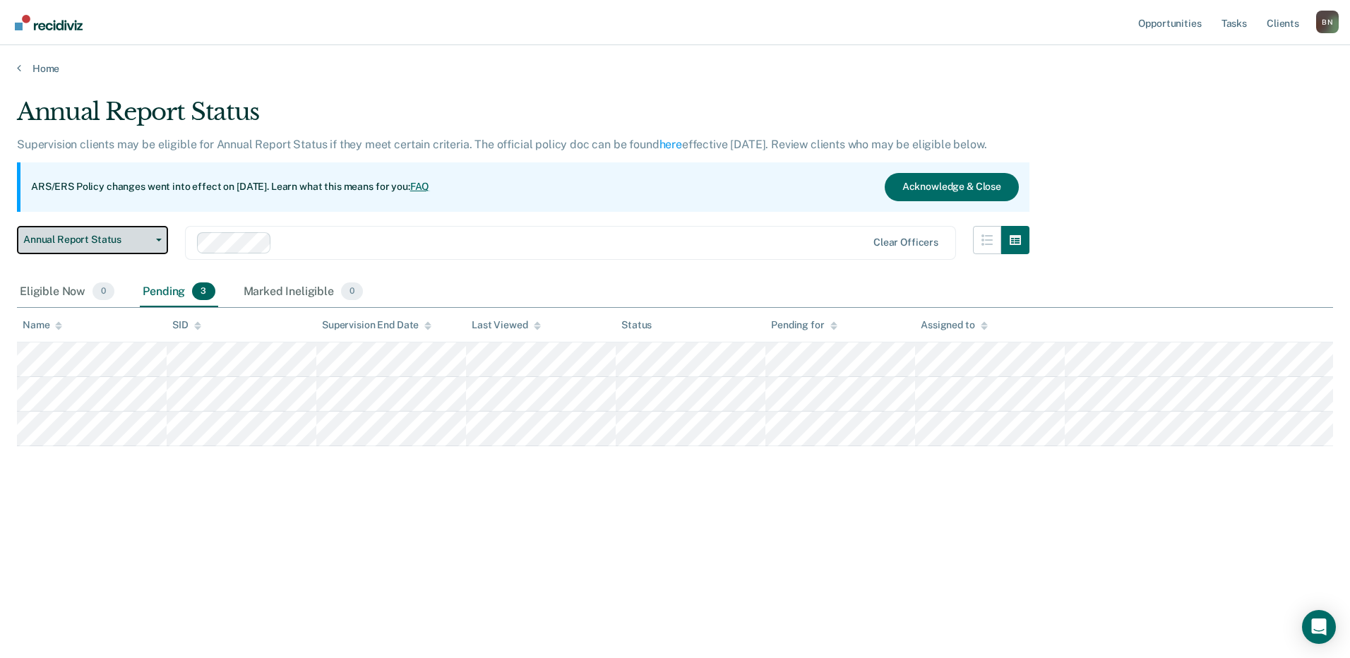
click at [161, 237] on button "Annual Report Status" at bounding box center [92, 240] width 151 height 28
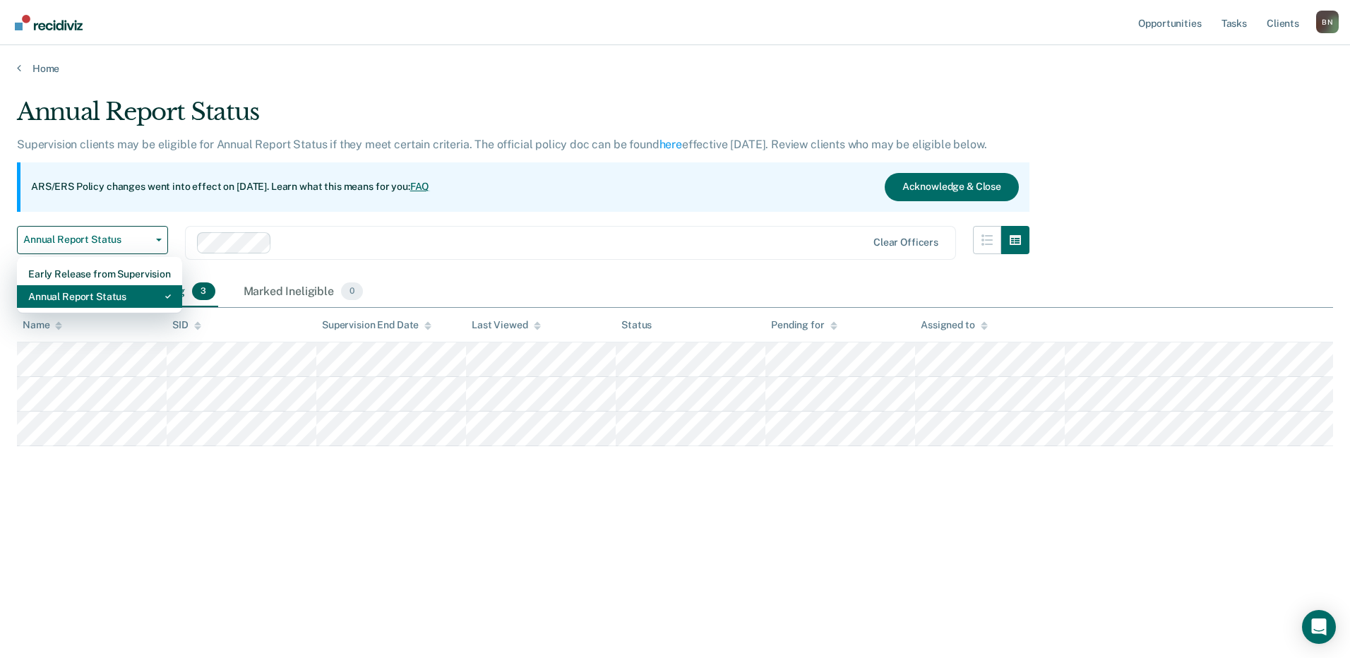
click at [143, 292] on div "Annual Report Status" at bounding box center [99, 296] width 143 height 23
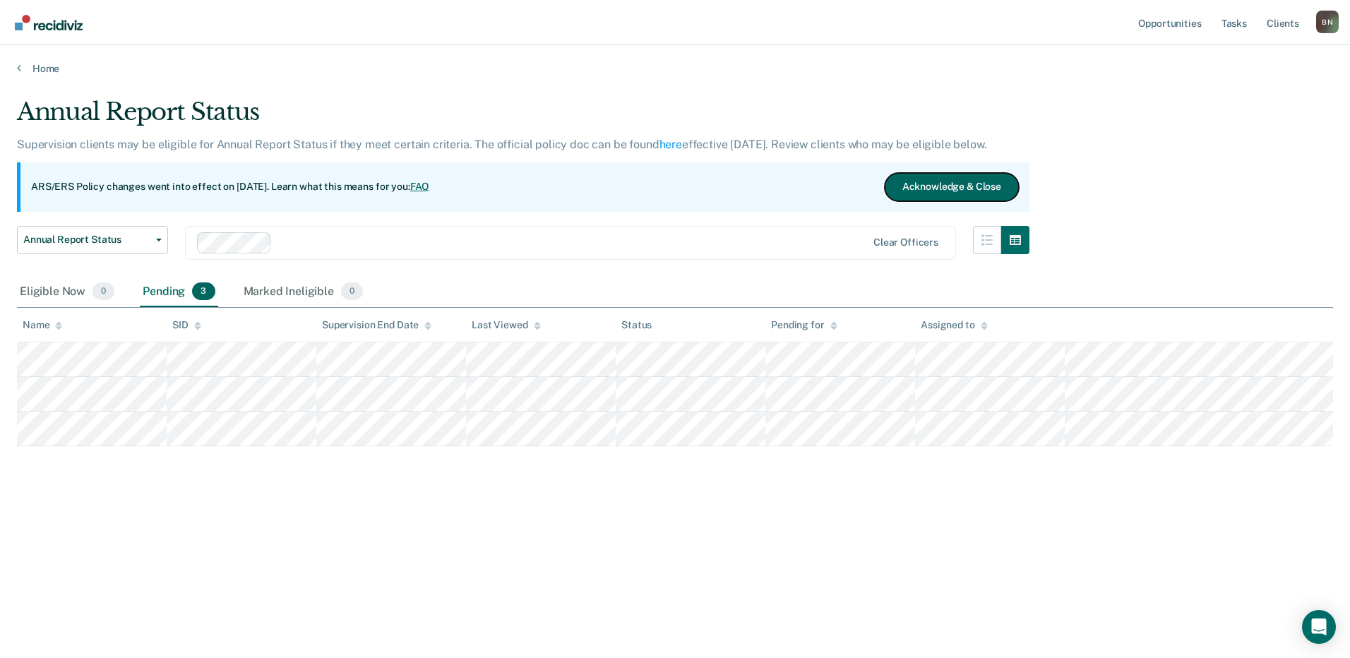
click at [923, 190] on button "Acknowledge & Close" at bounding box center [952, 187] width 134 height 28
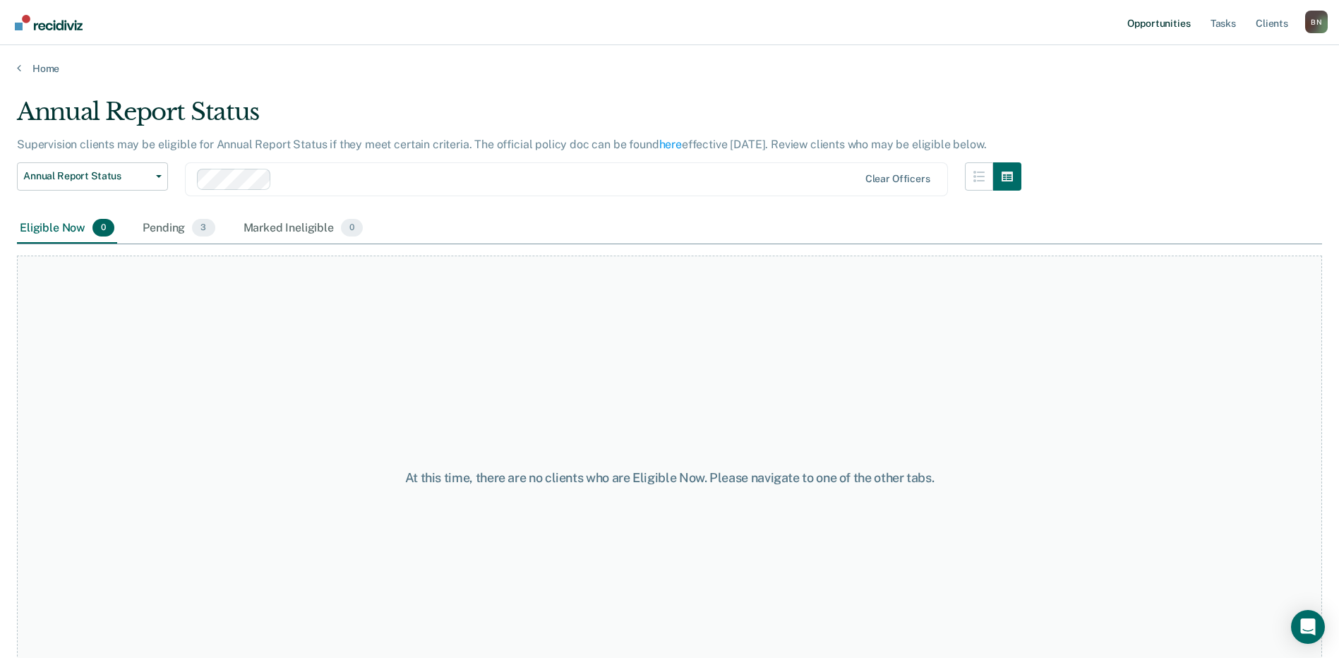
click at [1165, 25] on link "Opportunities" at bounding box center [1159, 22] width 68 height 45
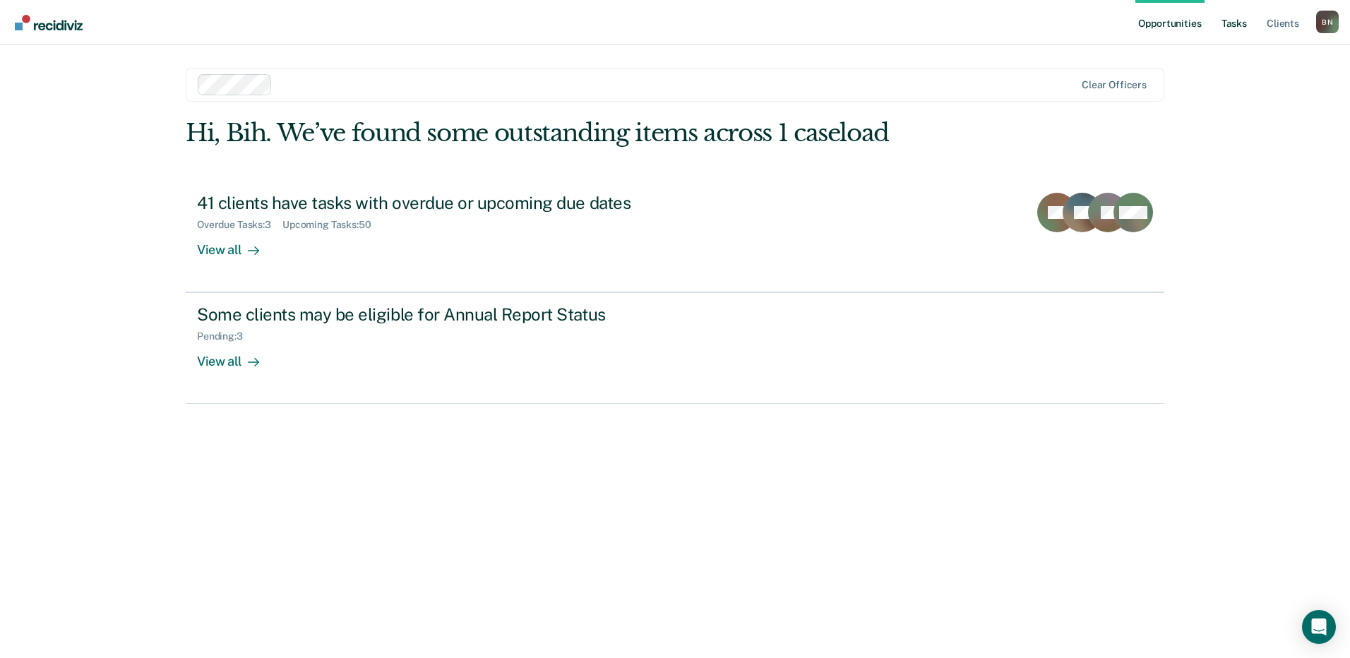
click at [1235, 22] on link "Tasks" at bounding box center [1234, 22] width 31 height 45
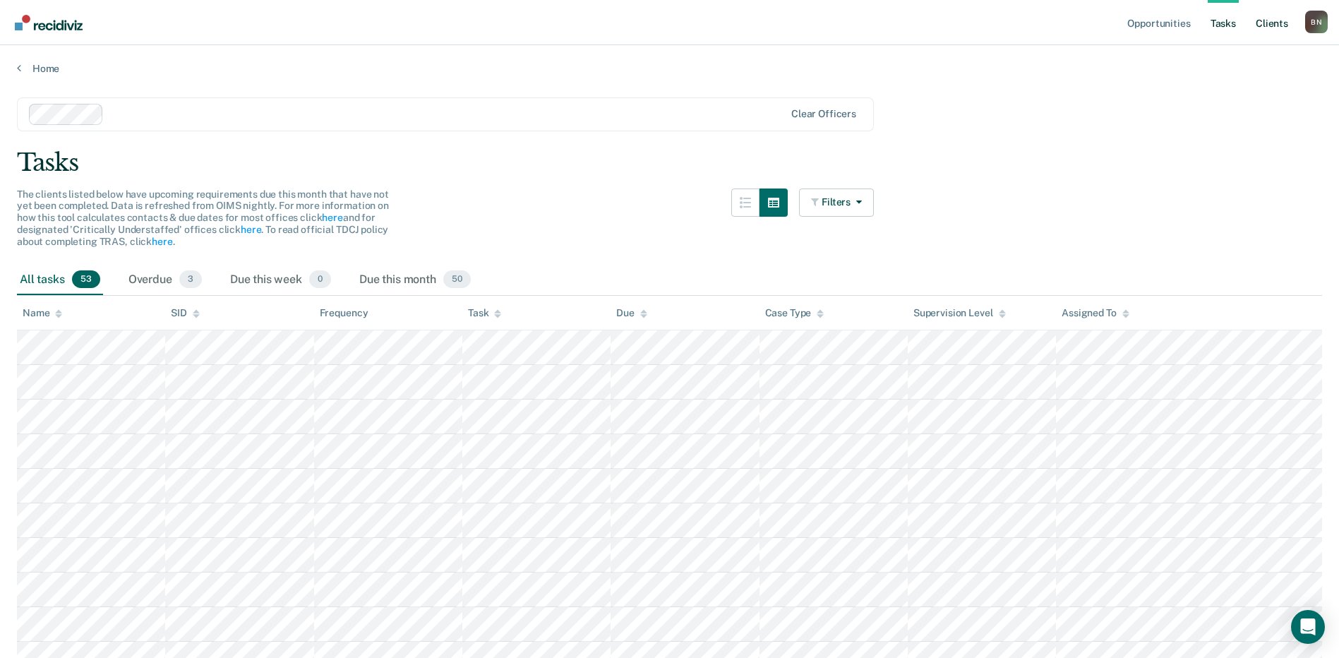
click at [1280, 22] on link "Client s" at bounding box center [1272, 22] width 38 height 45
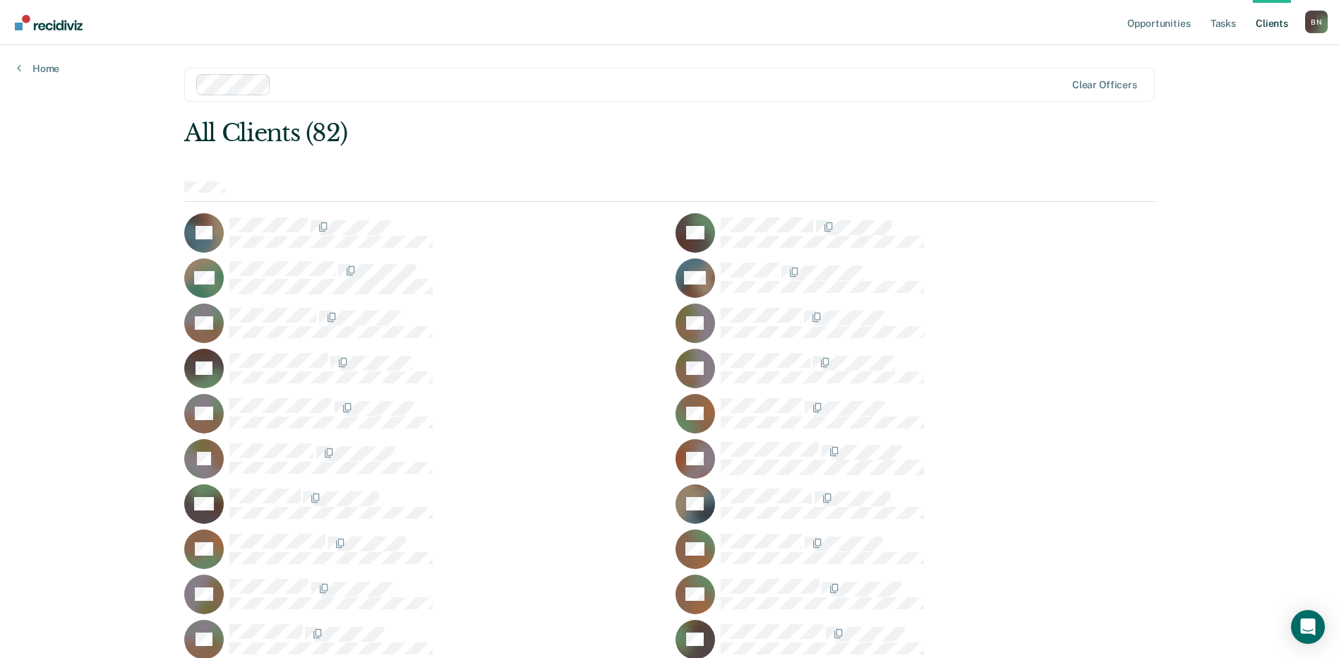
click at [1280, 22] on link "Client s" at bounding box center [1272, 22] width 38 height 45
click at [1169, 19] on link "Opportunities" at bounding box center [1159, 22] width 68 height 45
click at [21, 65] on link "Home" at bounding box center [38, 68] width 42 height 13
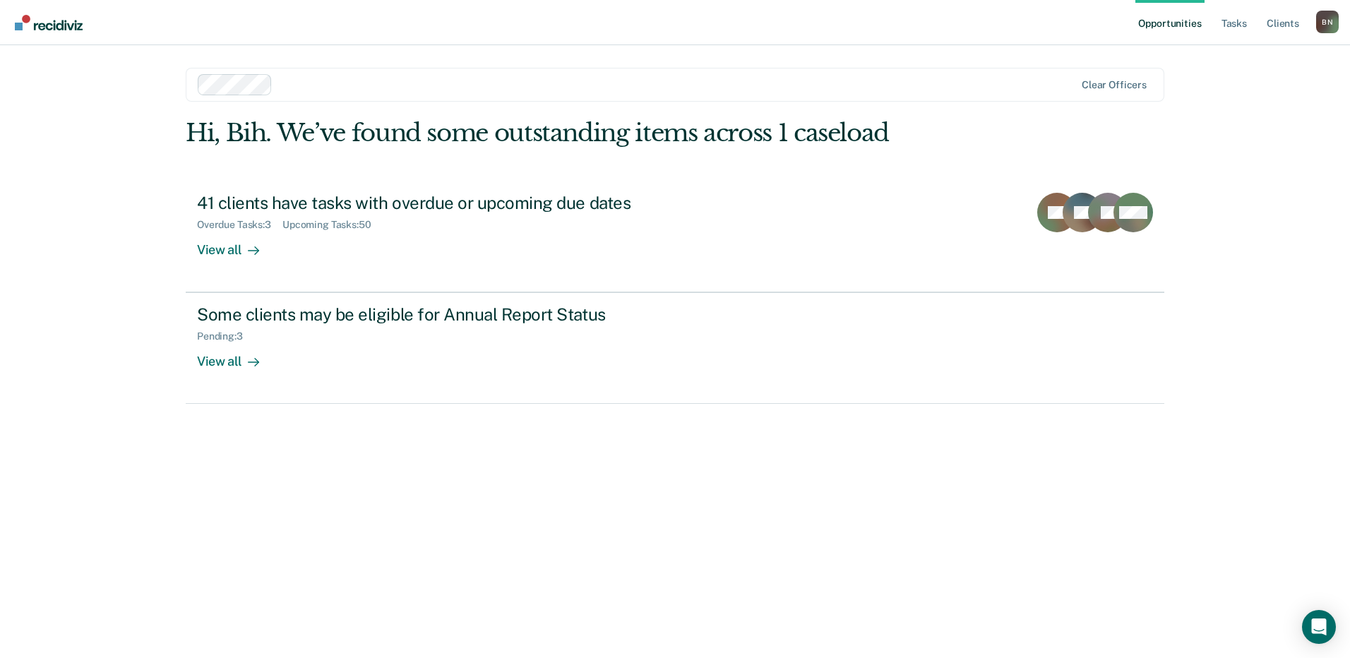
drag, startPoint x: 921, startPoint y: 20, endPoint x: 920, endPoint y: 10, distance: 10.6
click at [921, 20] on nav "Opportunities Tasks Client s Bih Neba B N Profile How it works Log Out" at bounding box center [675, 22] width 1350 height 45
